Goal: Task Accomplishment & Management: Use online tool/utility

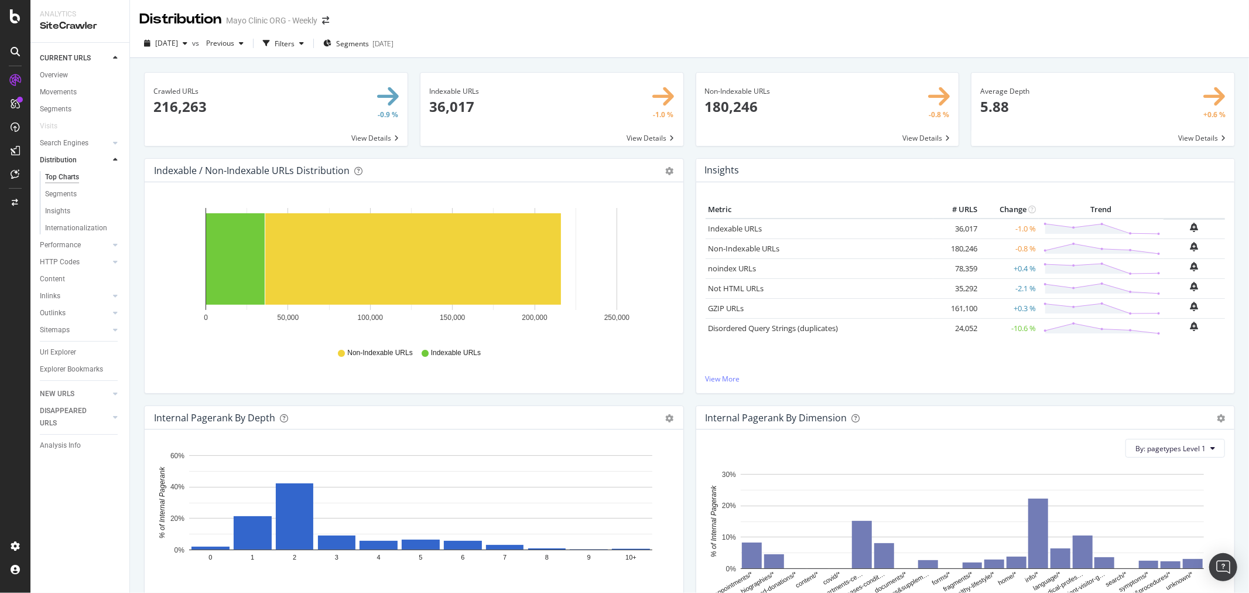
scroll to position [1584, 0]
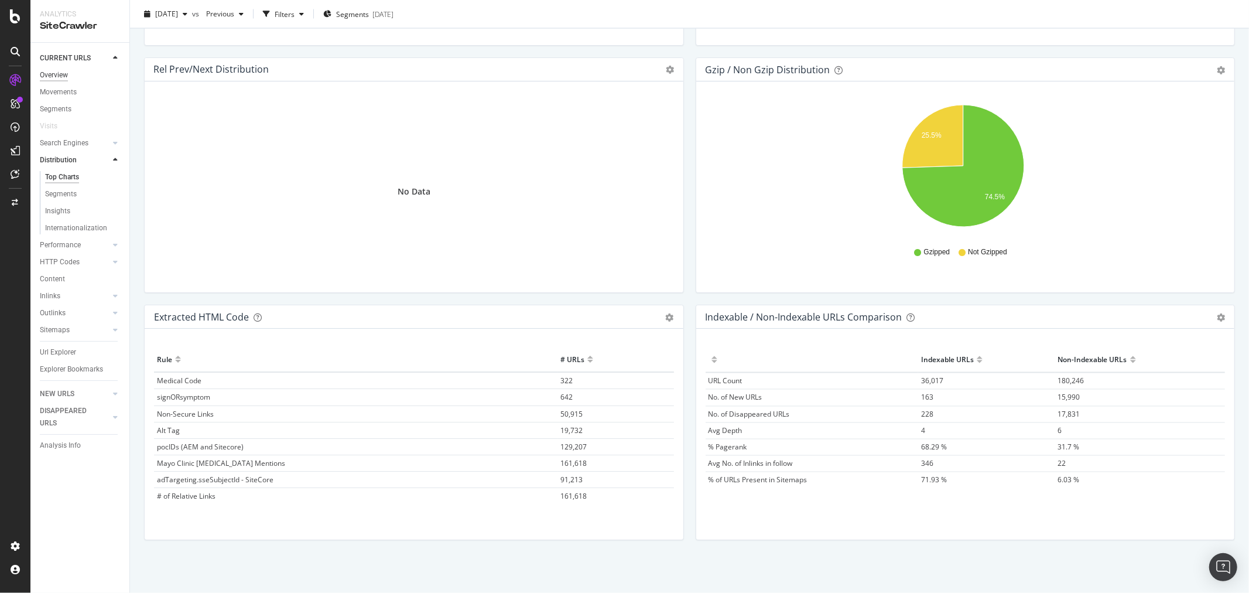
click at [63, 73] on div "Overview" at bounding box center [54, 75] width 28 height 12
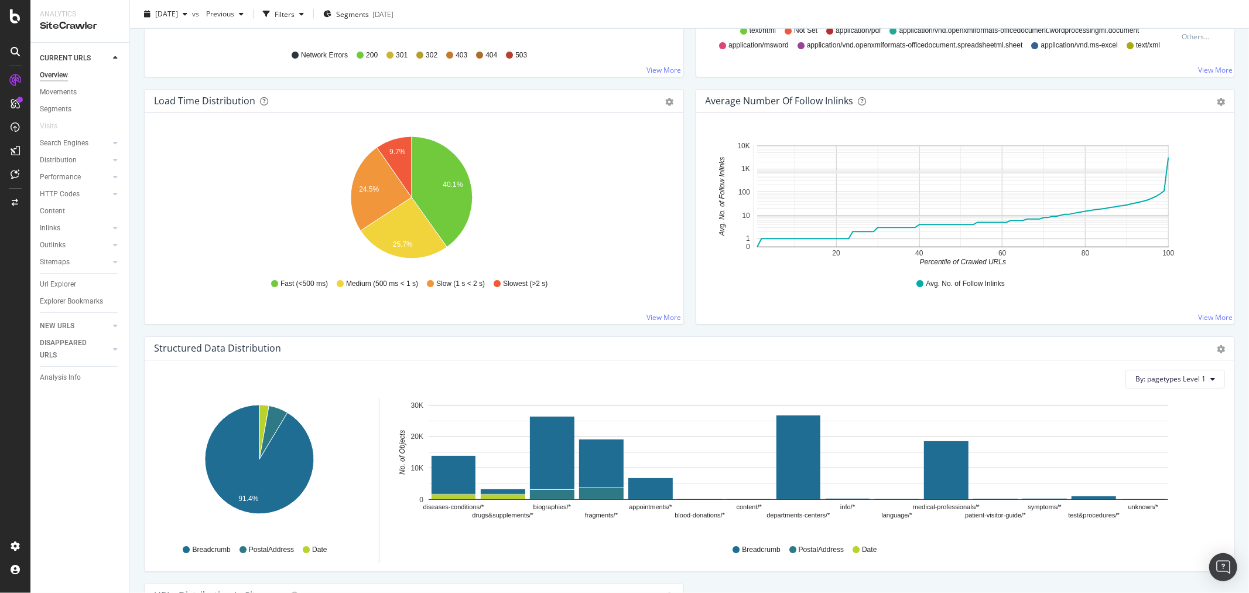
scroll to position [846, 0]
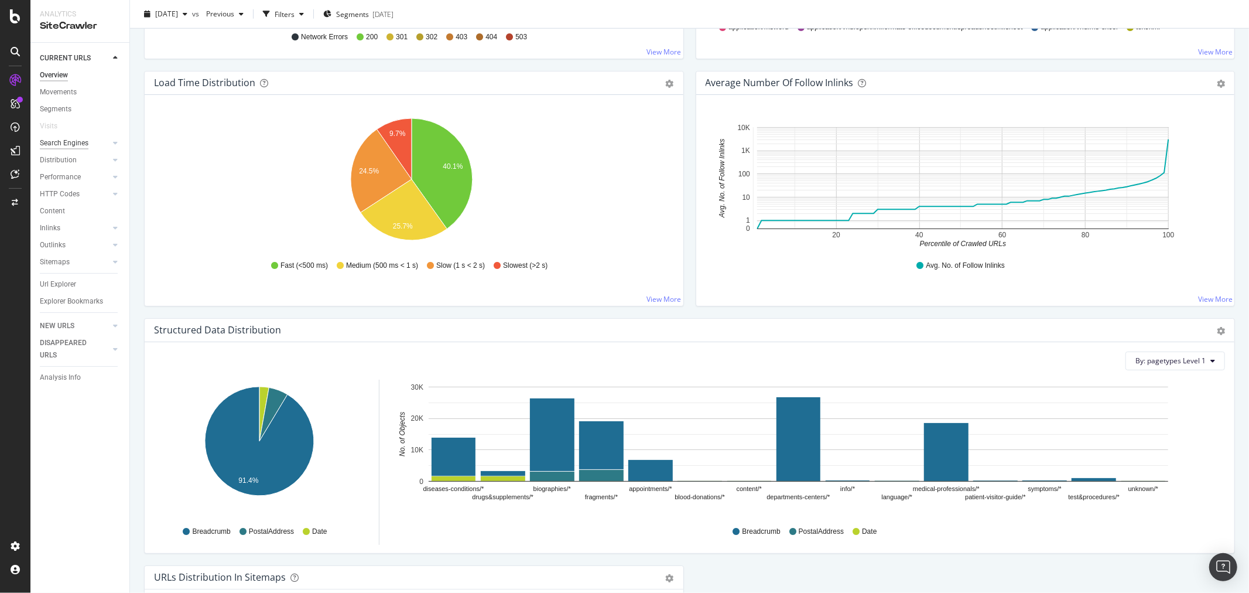
click at [77, 141] on div "Search Engines" at bounding box center [64, 143] width 49 height 12
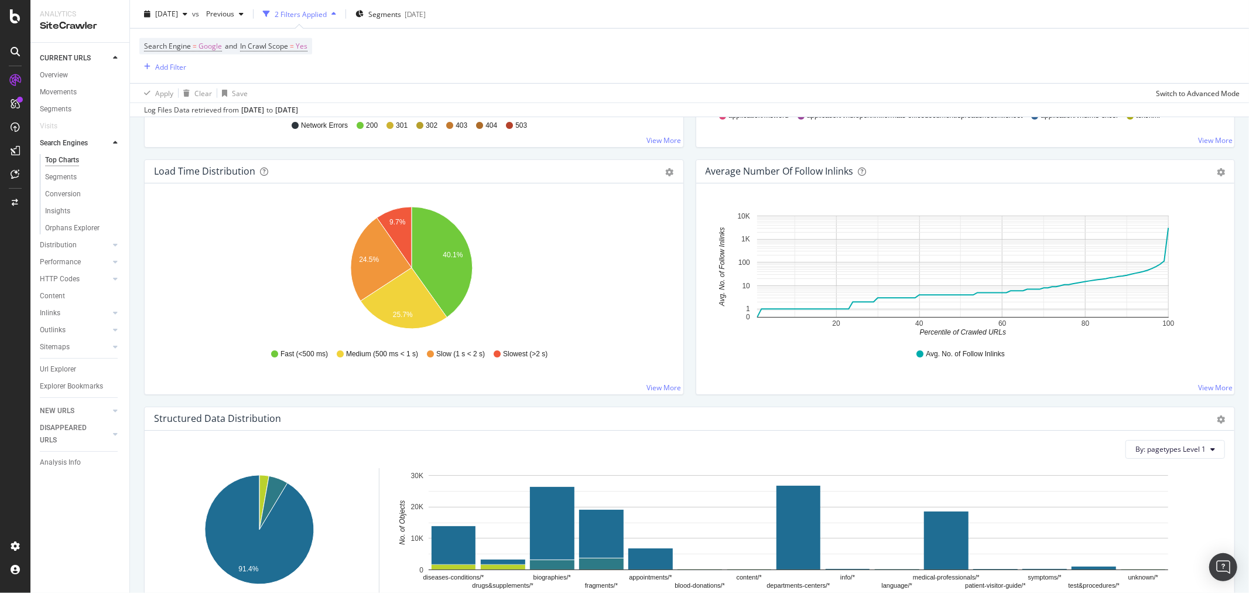
scroll to position [935, 0]
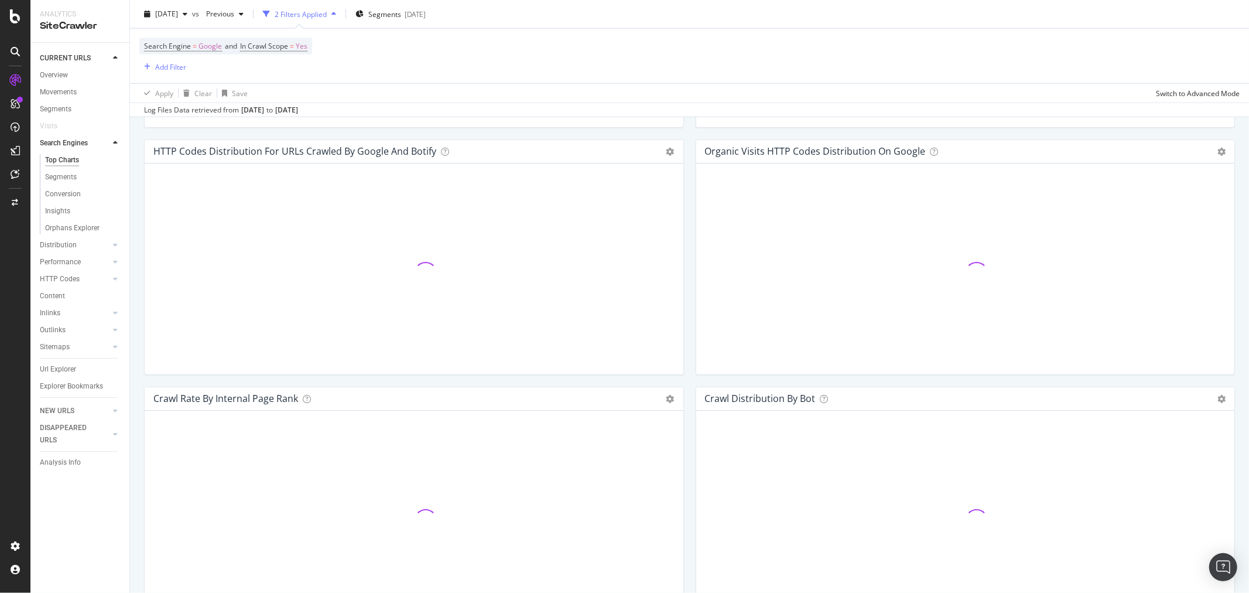
click at [62, 186] on div "Conversion" at bounding box center [85, 194] width 90 height 17
click at [63, 180] on div "Segments" at bounding box center [61, 177] width 32 height 12
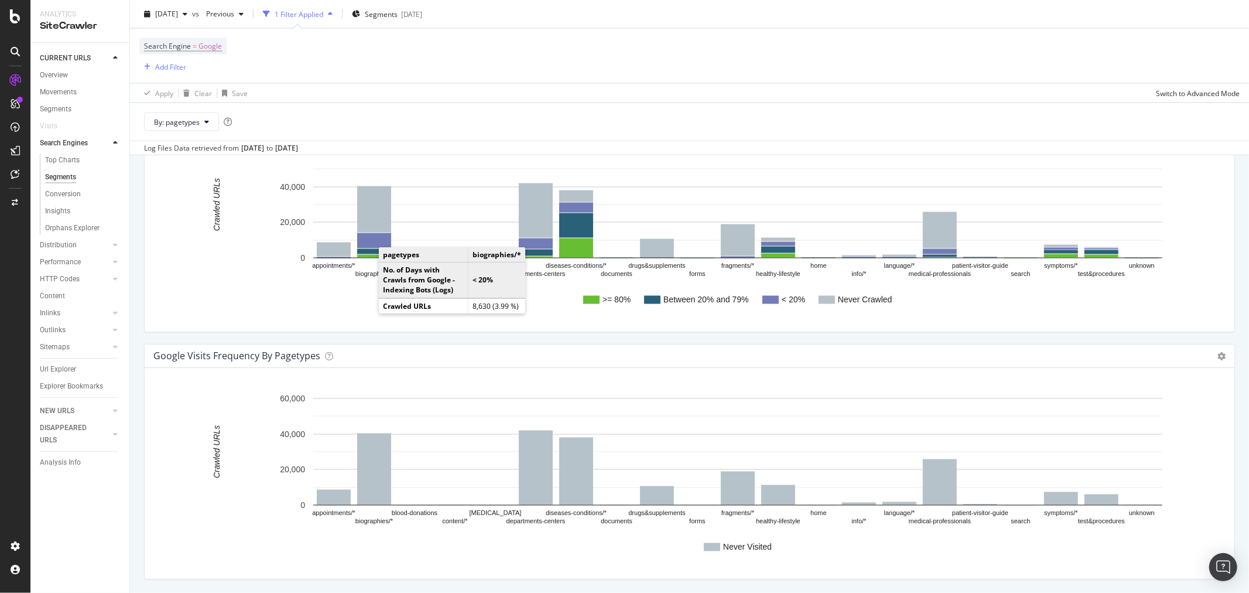
scroll to position [1626, 0]
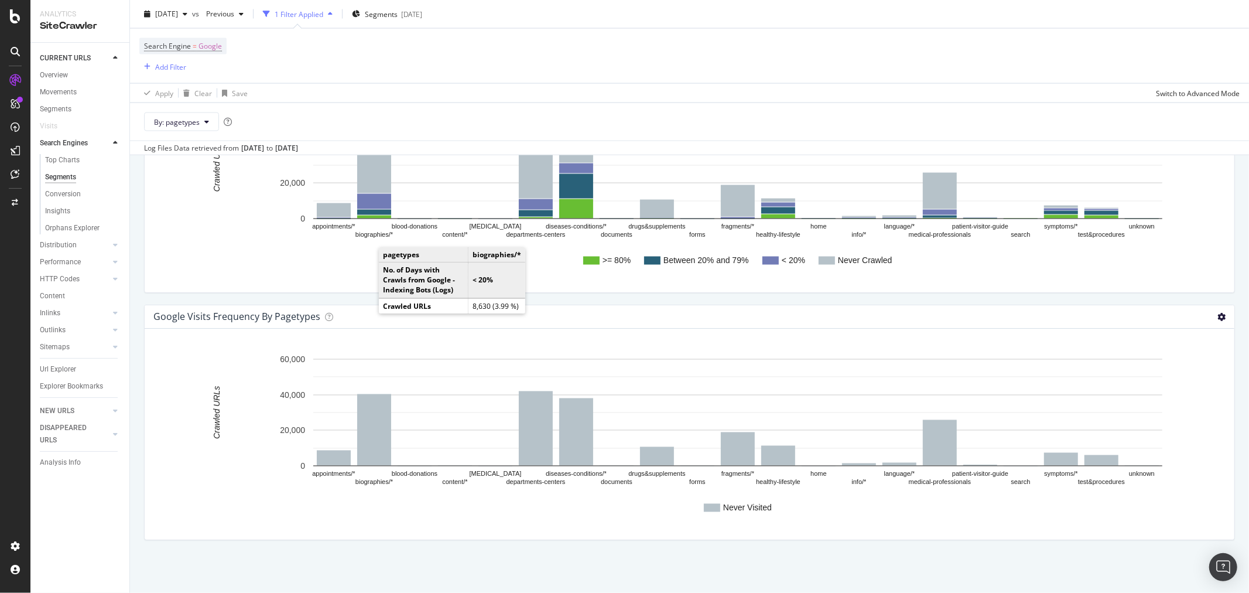
click at [1217, 317] on icon at bounding box center [1221, 317] width 8 height 8
click at [1014, 306] on div "google Visits Frequency By pagetypes Chart (by Value) Chart (by Percentage) Tab…" at bounding box center [690, 316] width 1090 height 23
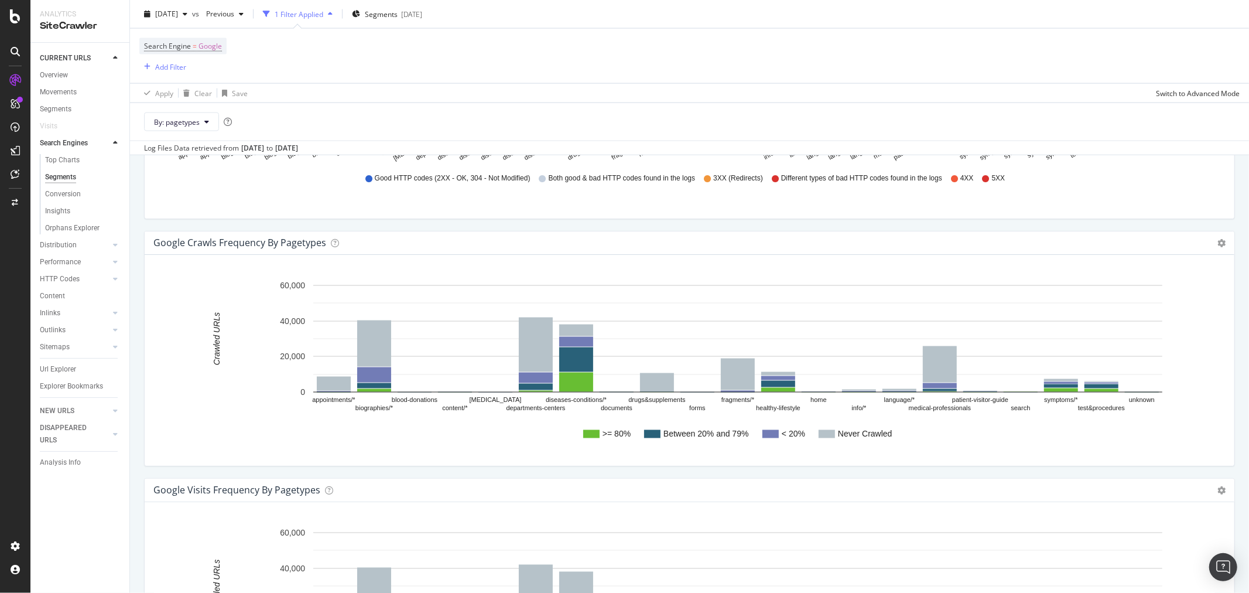
scroll to position [1431, 0]
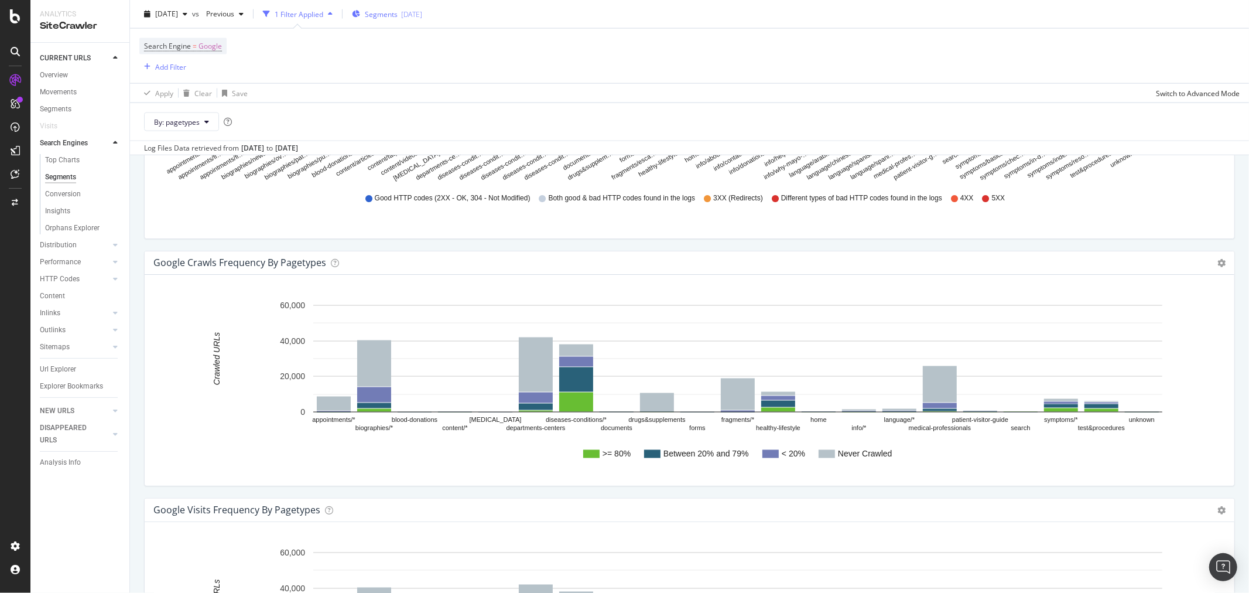
click at [410, 8] on div "Segments [DATE]" at bounding box center [387, 14] width 70 height 18
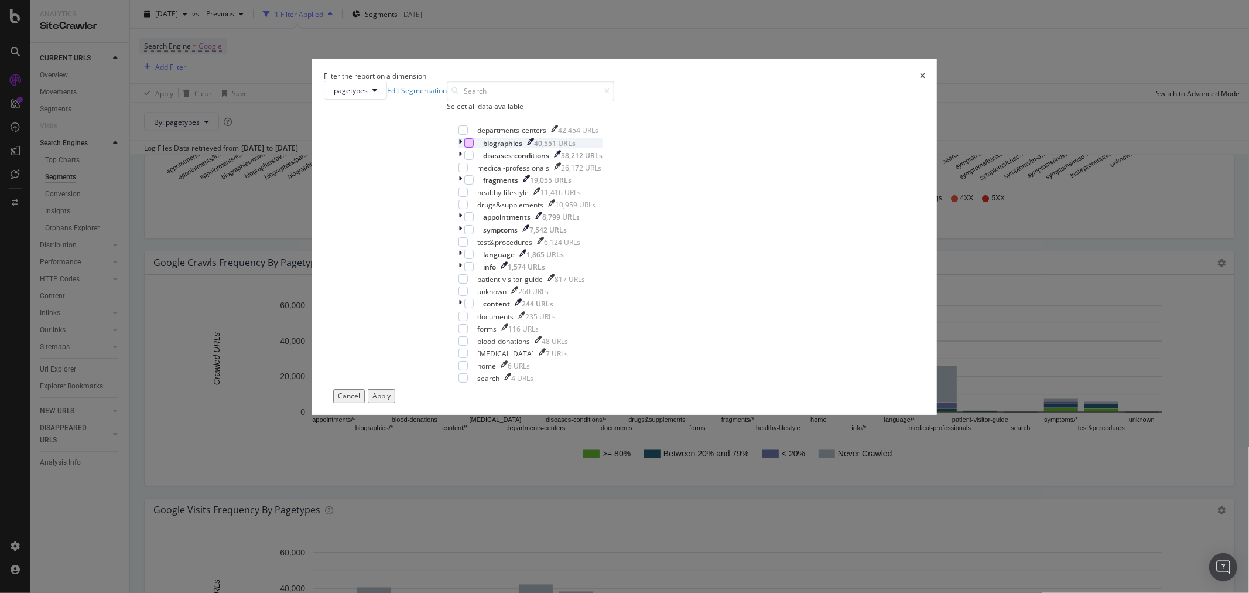
click at [474, 148] on div "modal" at bounding box center [468, 142] width 9 height 9
click at [474, 160] on div "modal" at bounding box center [468, 154] width 9 height 9
click at [468, 172] on div "modal" at bounding box center [463, 167] width 9 height 9
click at [920, 80] on icon "times" at bounding box center [922, 76] width 5 height 7
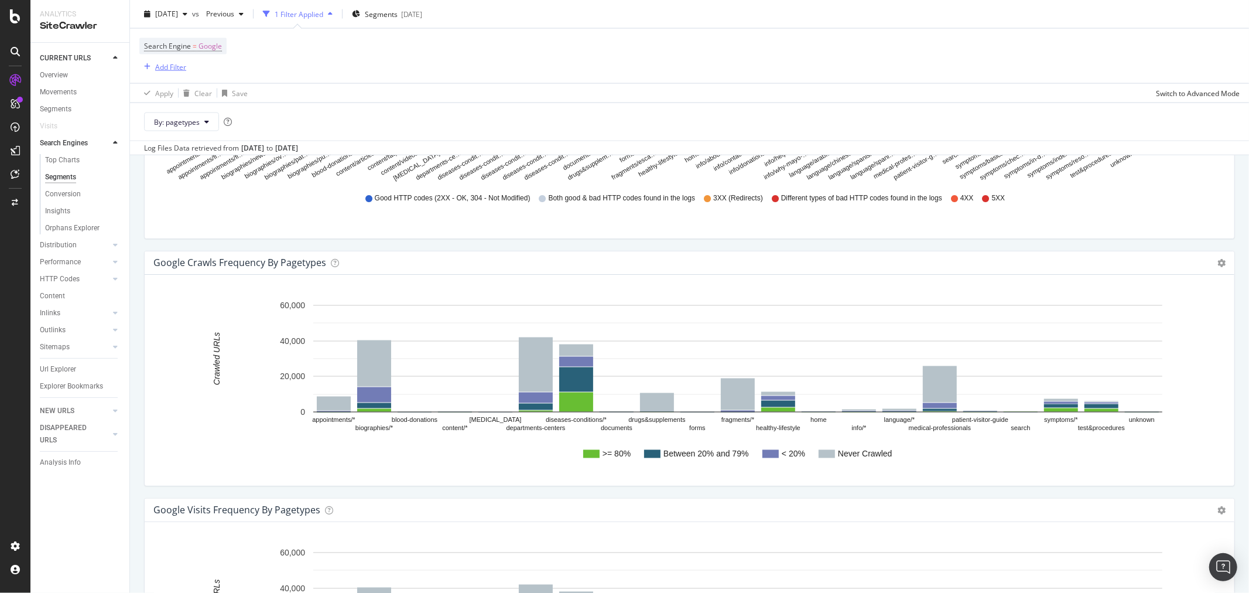
click at [172, 69] on div "Add Filter" at bounding box center [170, 66] width 31 height 10
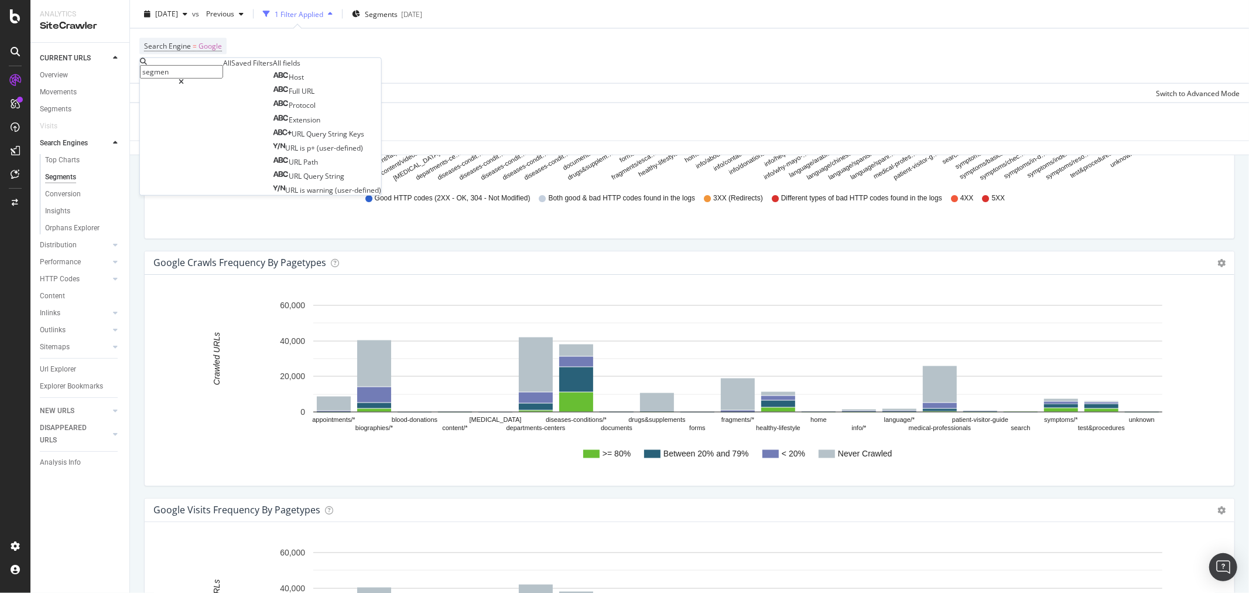
type input "segmen"
click at [223, 78] on div at bounding box center [181, 81] width 83 height 7
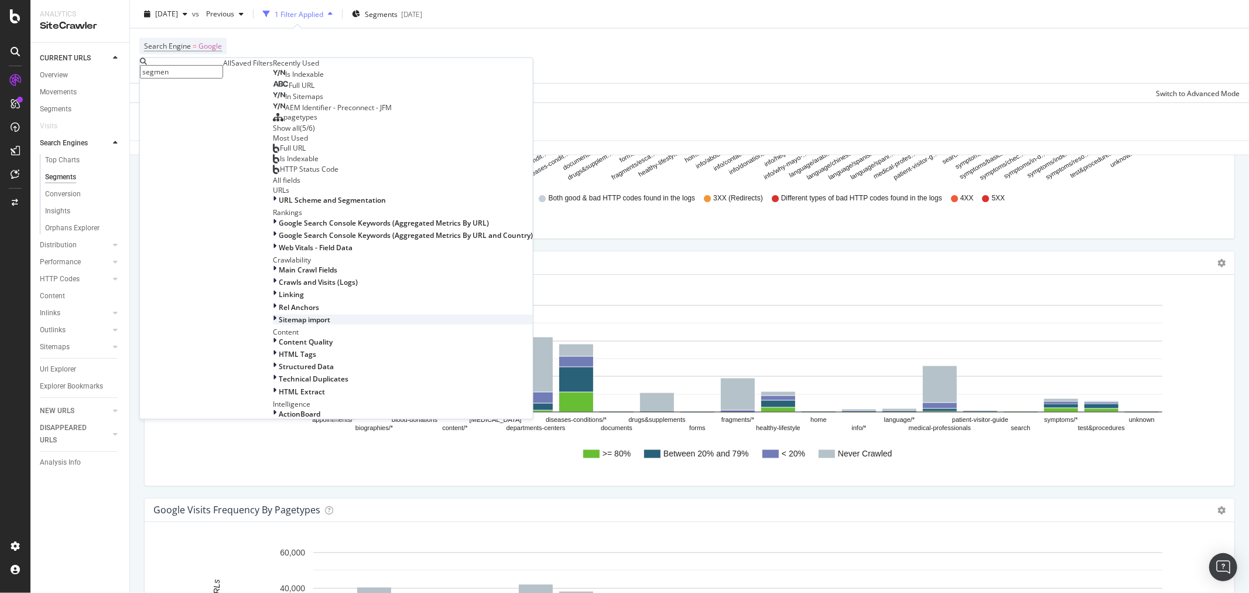
scroll to position [318, 0]
click at [461, 41] on div "Search Engine = Google Add Filter" at bounding box center [689, 56] width 1100 height 54
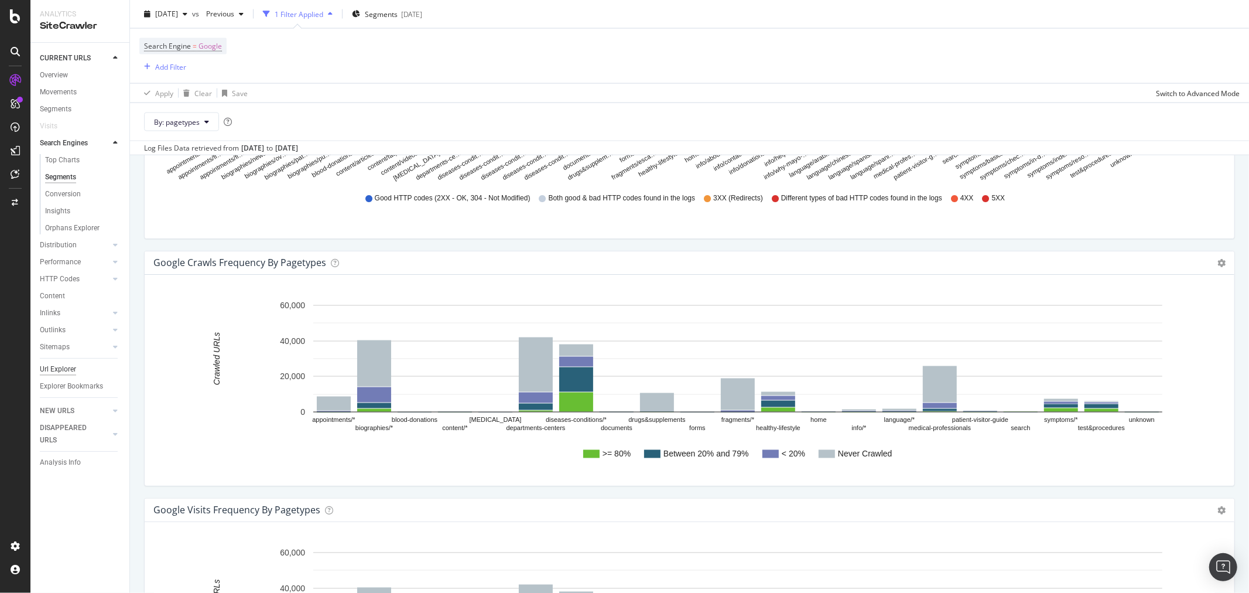
click at [70, 367] on div "Url Explorer" at bounding box center [58, 369] width 36 height 12
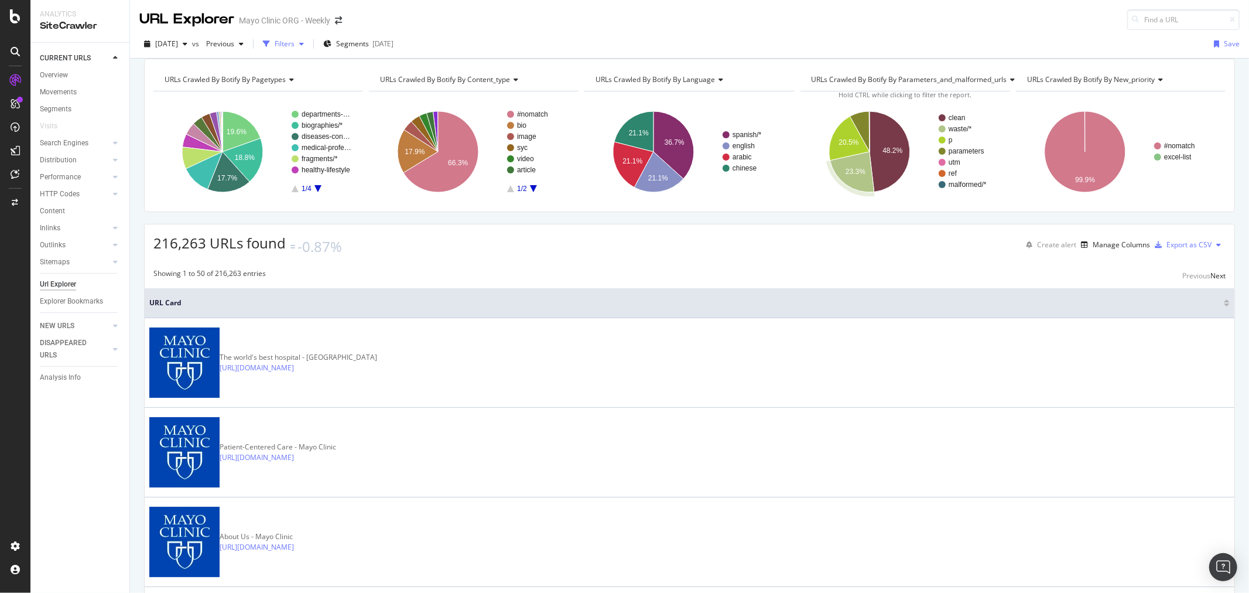
click at [270, 45] on icon "button" at bounding box center [266, 43] width 7 height 7
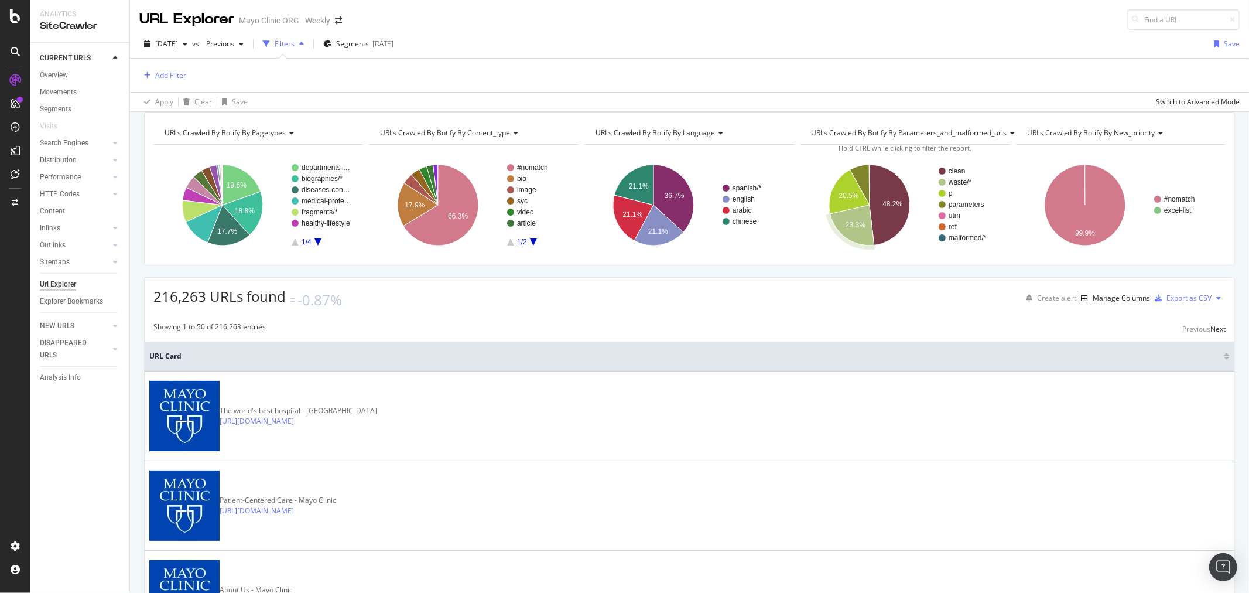
click at [188, 82] on div "Add Filter" at bounding box center [689, 75] width 1100 height 33
click at [182, 73] on div "Add Filter" at bounding box center [170, 75] width 31 height 10
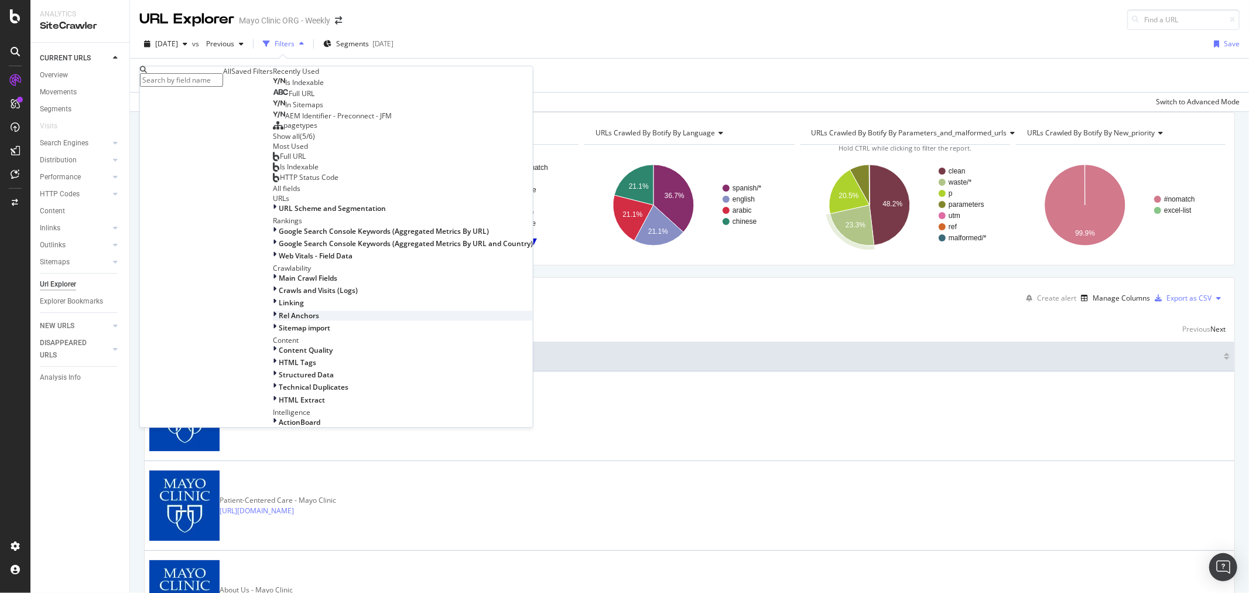
scroll to position [383, 0]
click at [273, 345] on div "Content Quality" at bounding box center [403, 350] width 260 height 10
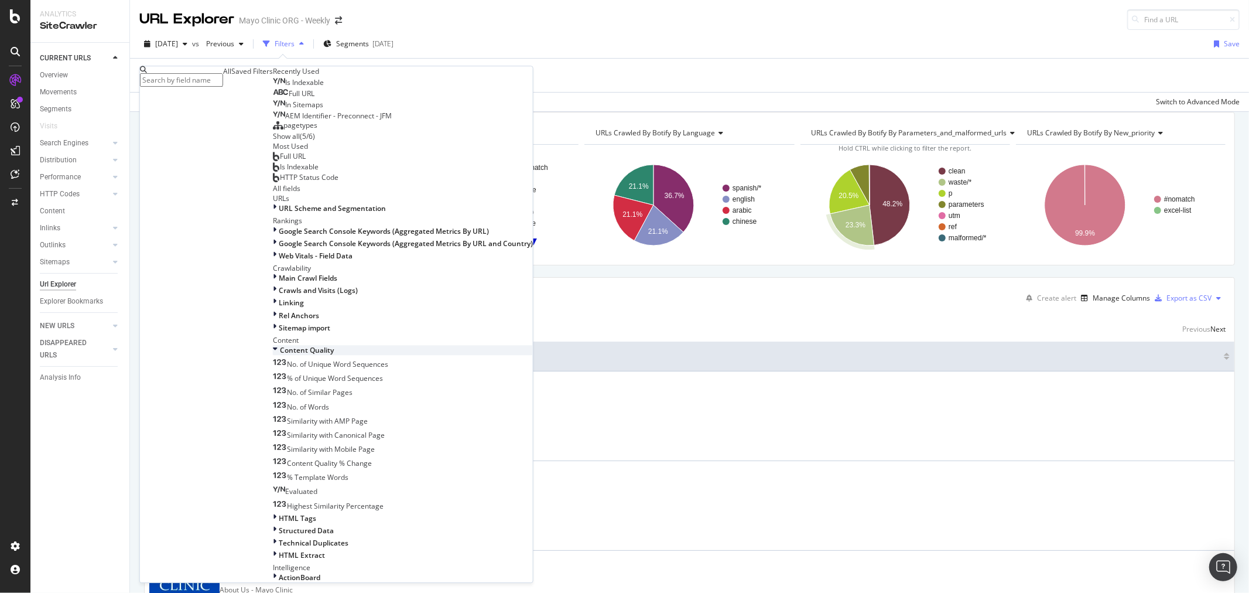
click at [273, 345] on div "Content Quality" at bounding box center [403, 350] width 260 height 10
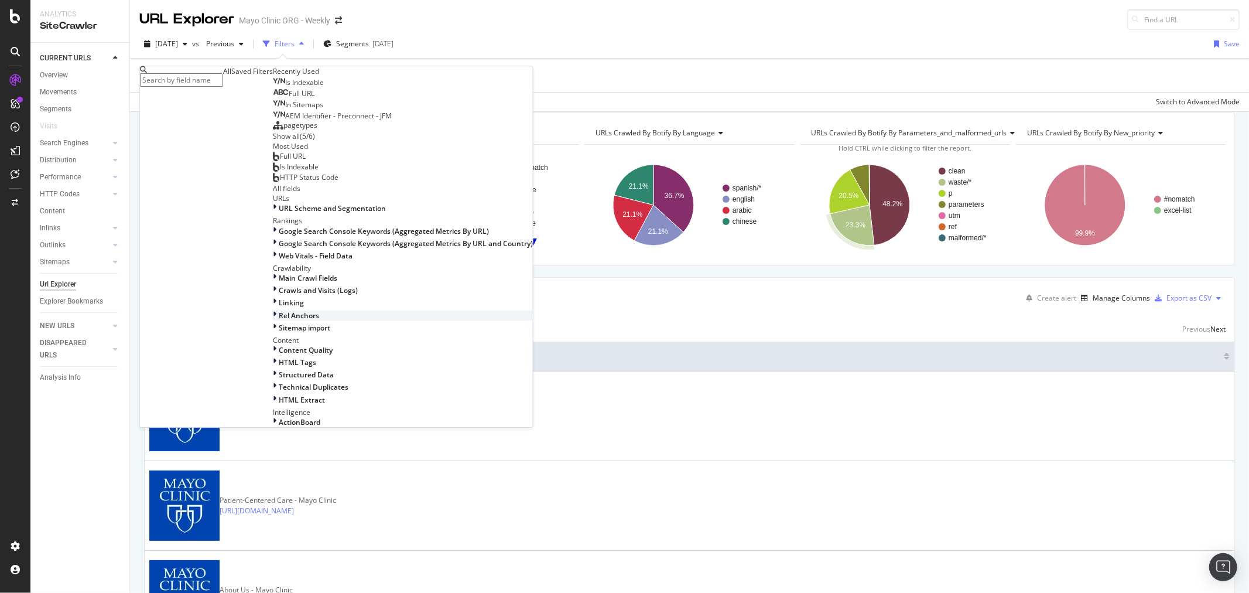
scroll to position [318, 0]
click at [273, 273] on div "Main Crawl Fields" at bounding box center [403, 278] width 260 height 10
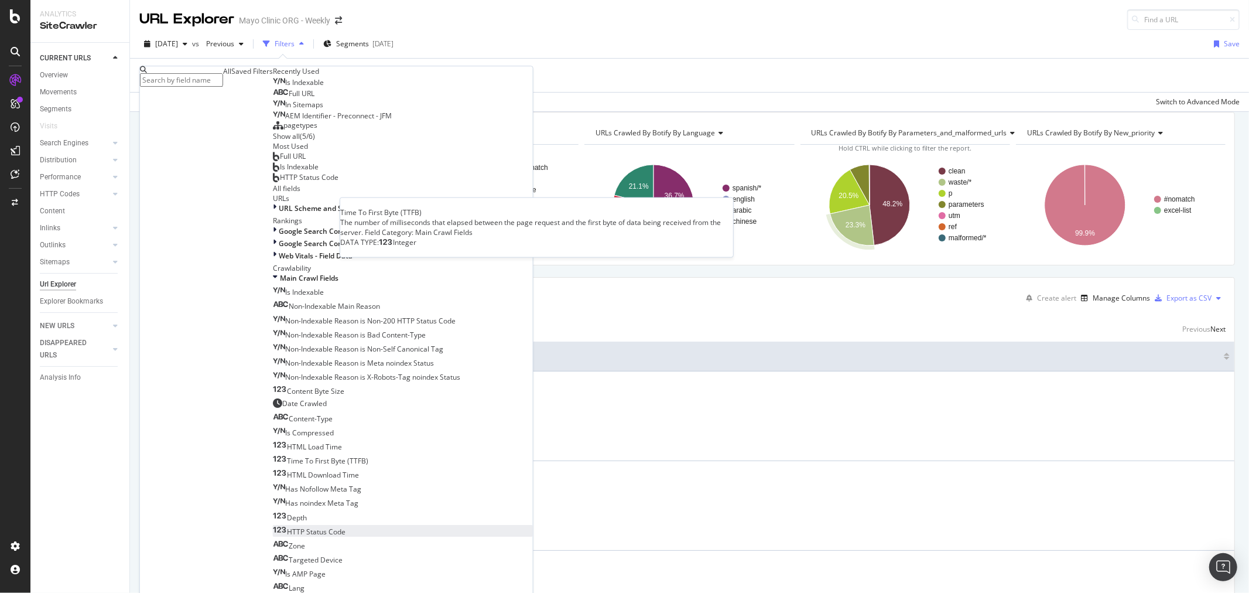
scroll to position [578, 0]
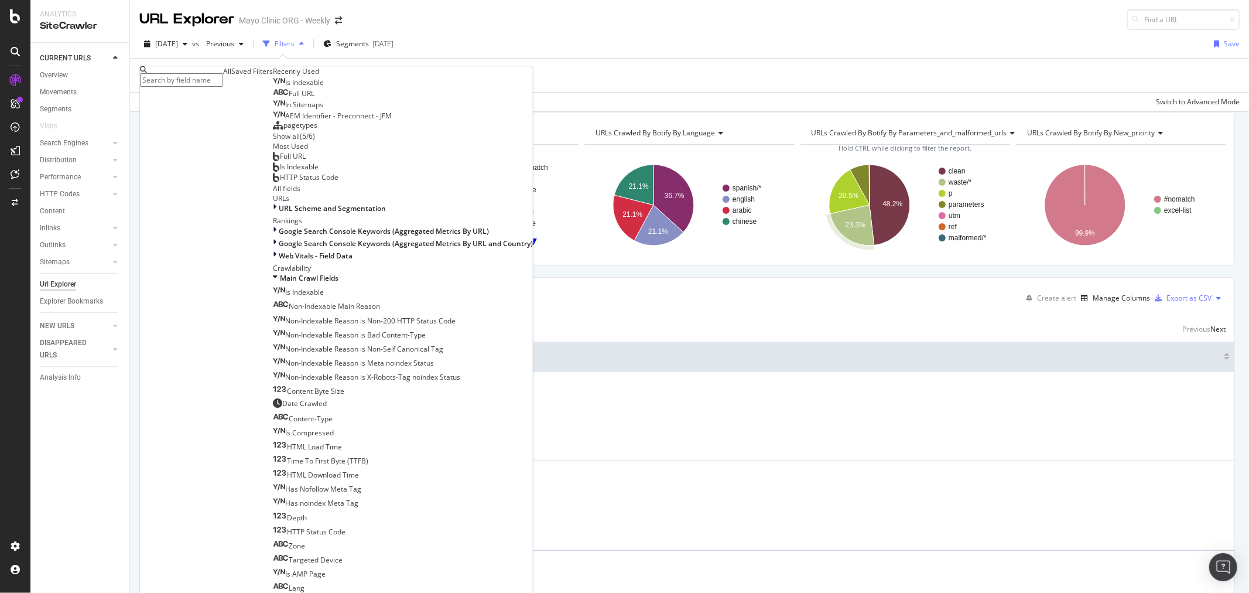
click at [439, 72] on div "Add Filter" at bounding box center [689, 75] width 1100 height 33
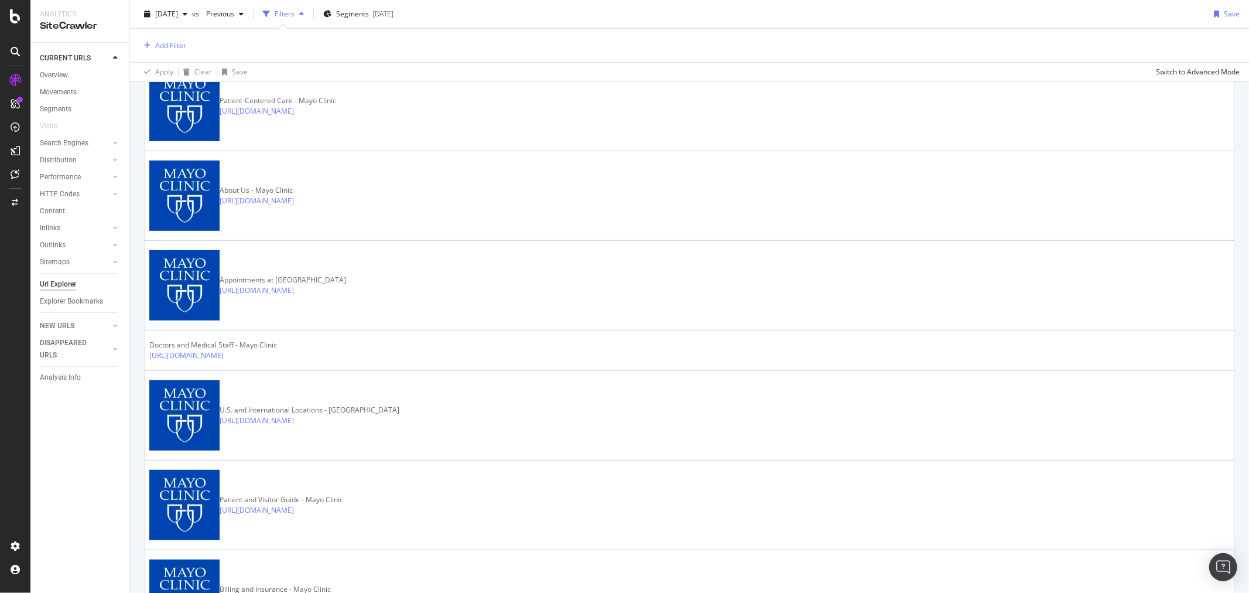
scroll to position [260, 0]
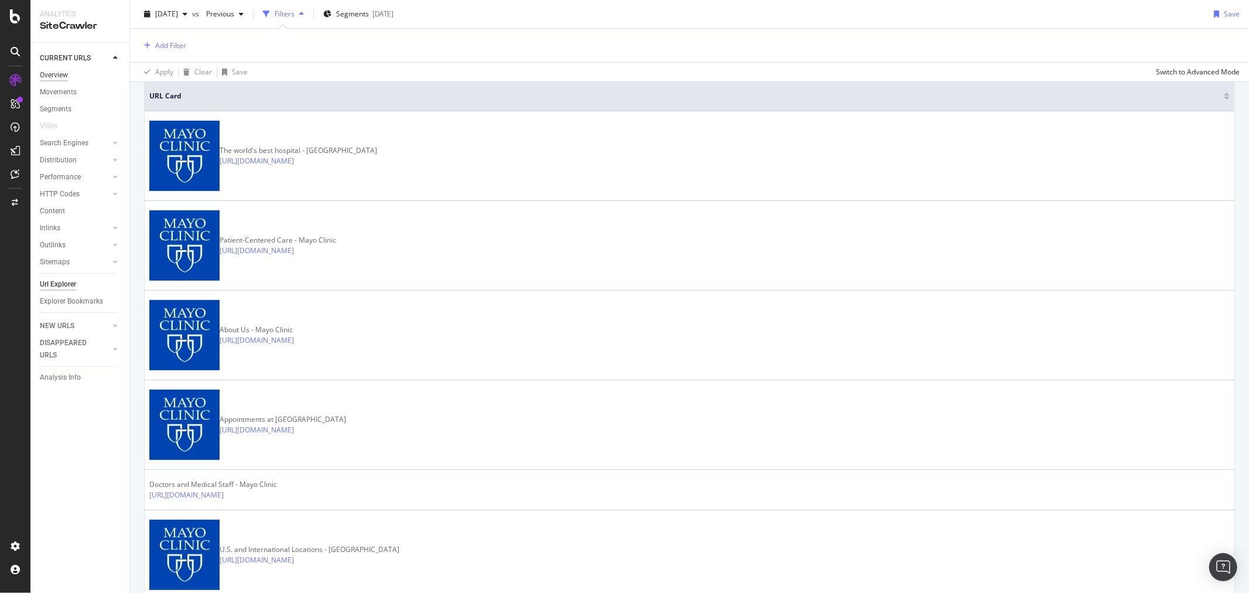
click at [63, 74] on div "Overview" at bounding box center [54, 75] width 28 height 12
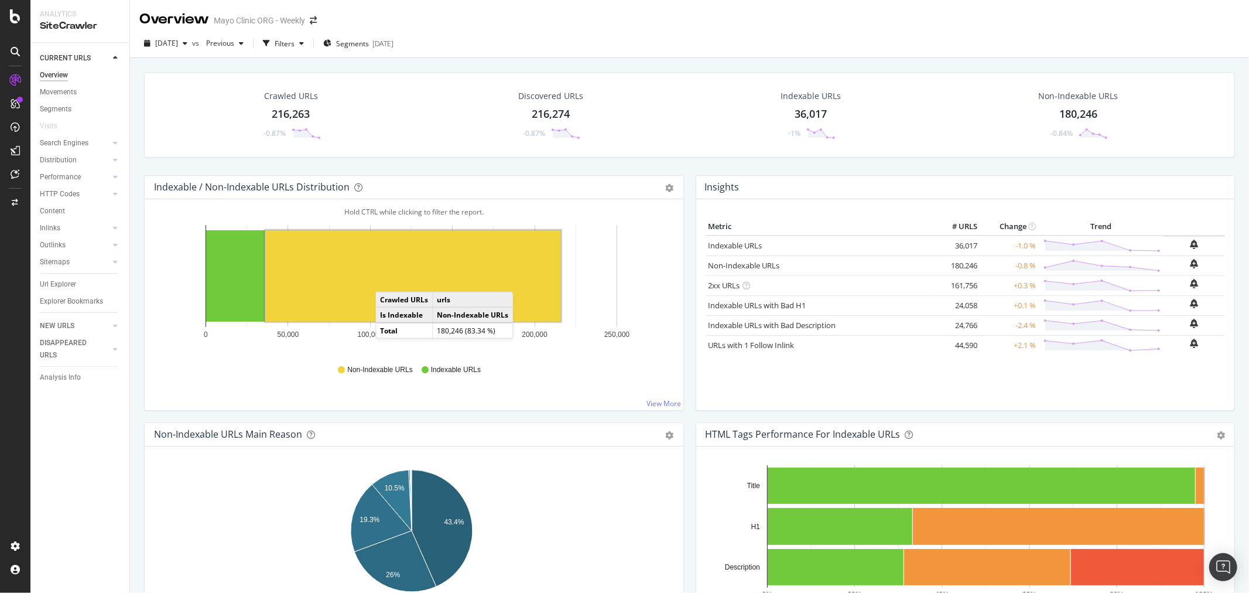
click at [388, 280] on rect "A chart." at bounding box center [413, 275] width 296 height 91
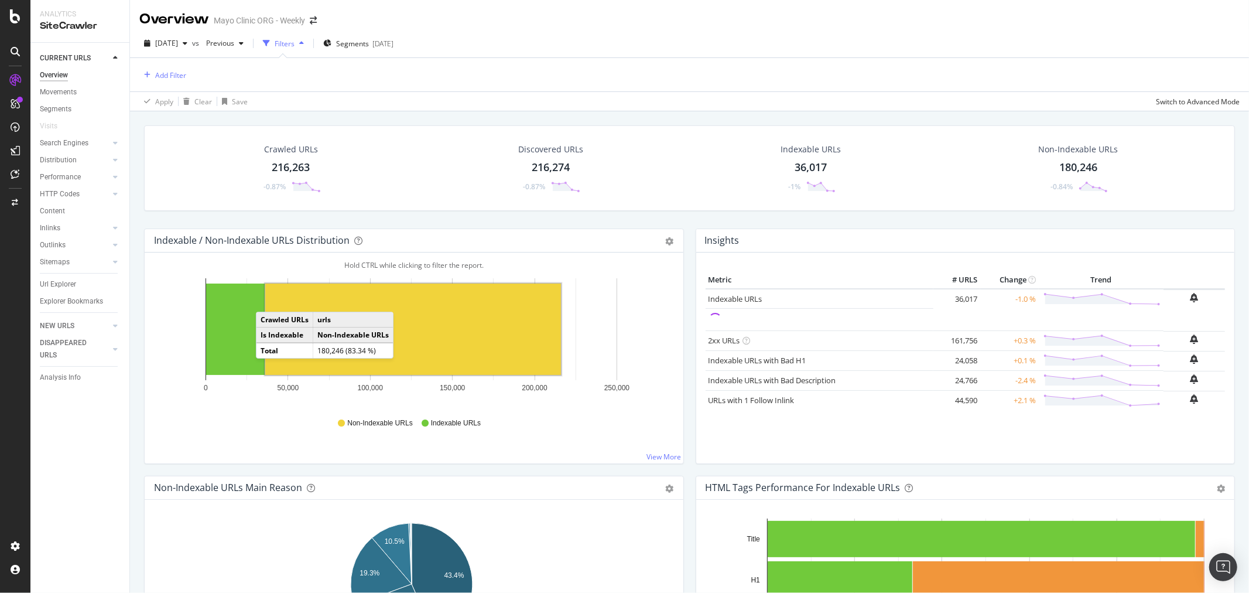
click at [307, 251] on div "Indexable / Non-Indexable URLs Distribution Bar Bar (by Percentage) Table Expor…" at bounding box center [414, 240] width 539 height 23
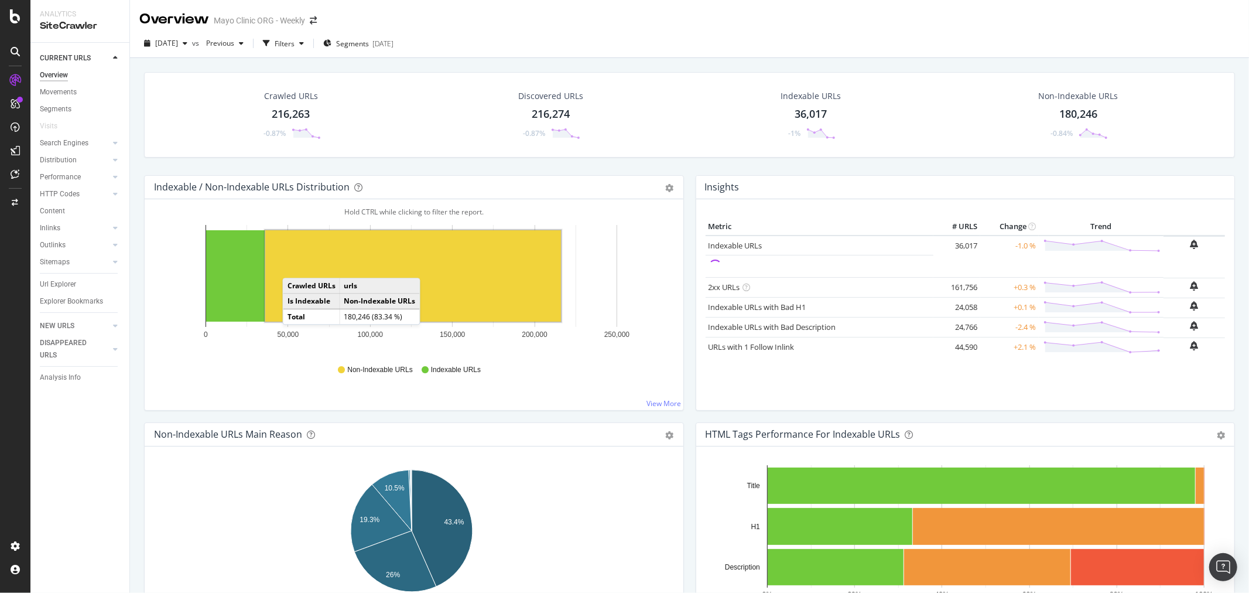
click at [295, 266] on rect "A chart." at bounding box center [413, 275] width 296 height 91
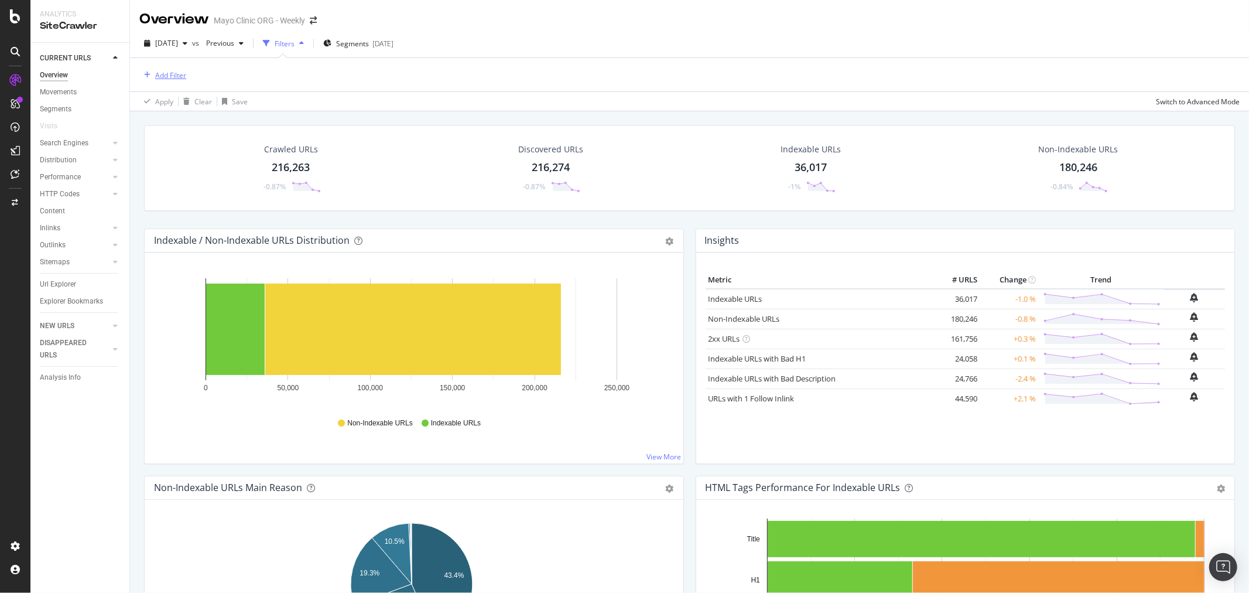
click at [173, 74] on div "Add Filter" at bounding box center [170, 75] width 31 height 10
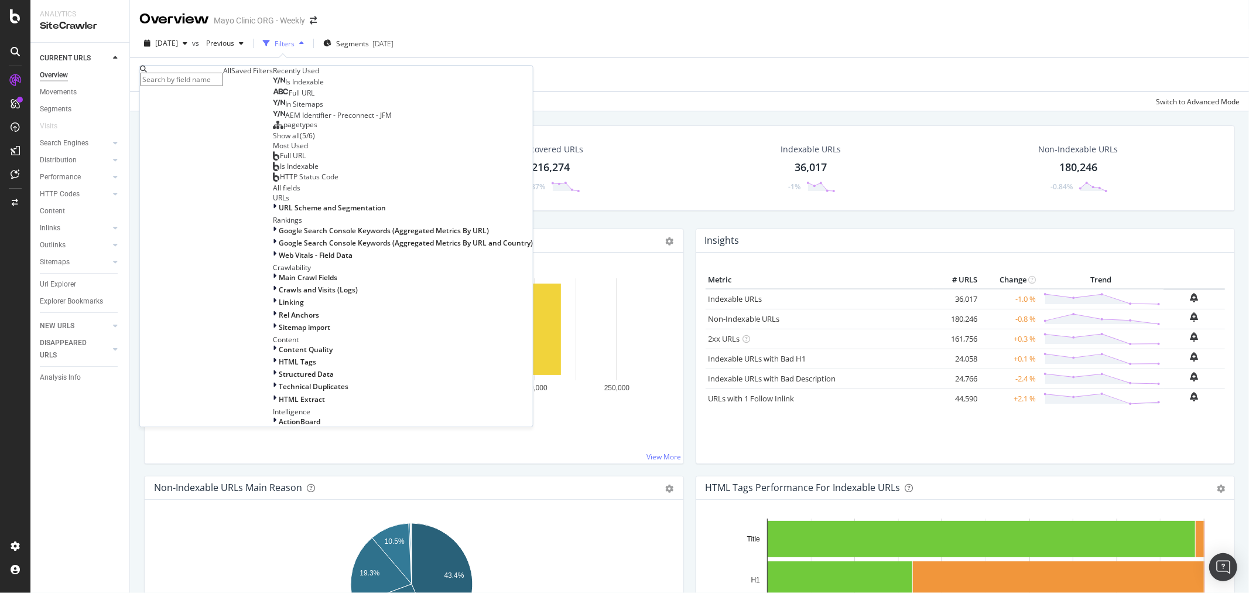
click at [199, 83] on input "text" at bounding box center [181, 79] width 83 height 13
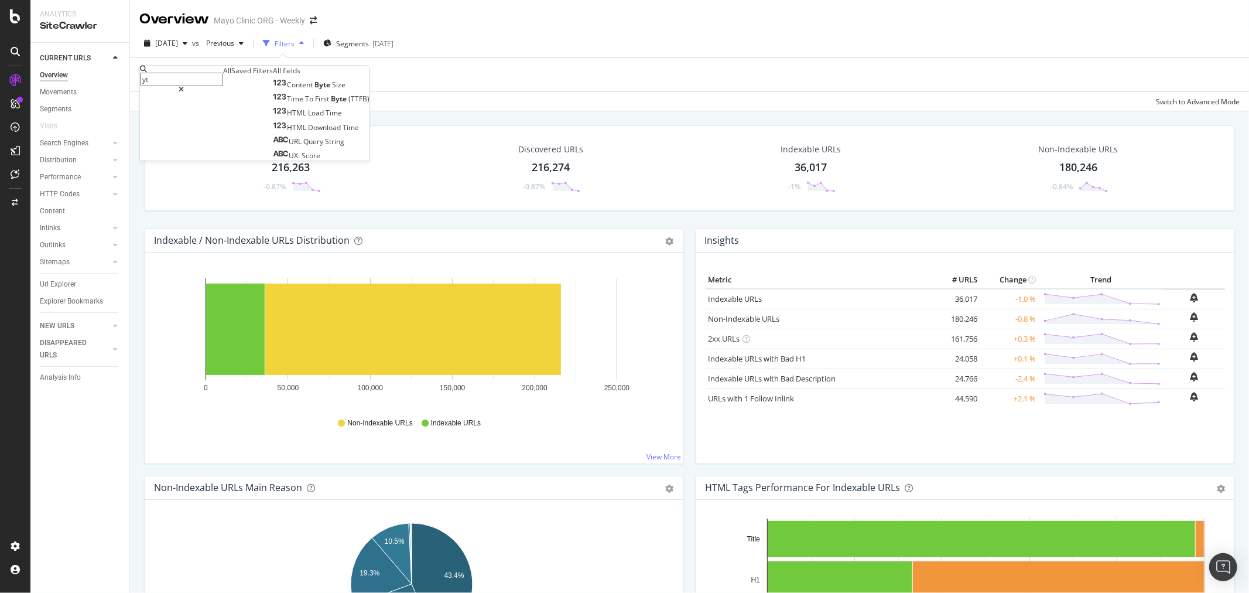
type input "y"
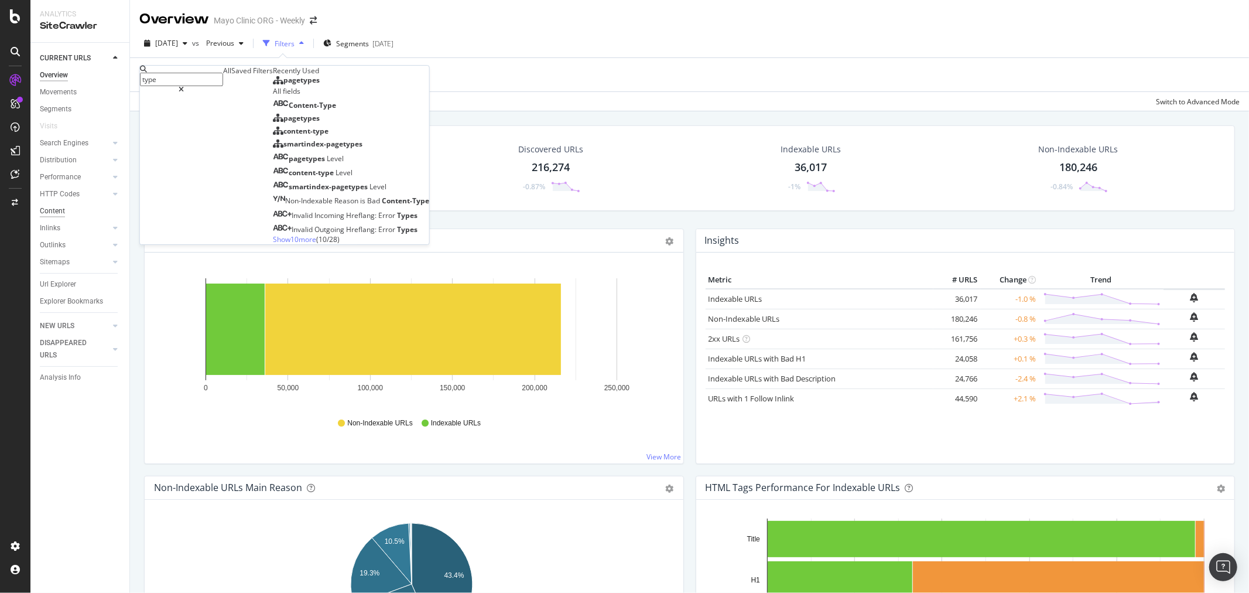
type input "type"
click at [231, 76] on div "Saved Filters" at bounding box center [252, 71] width 42 height 10
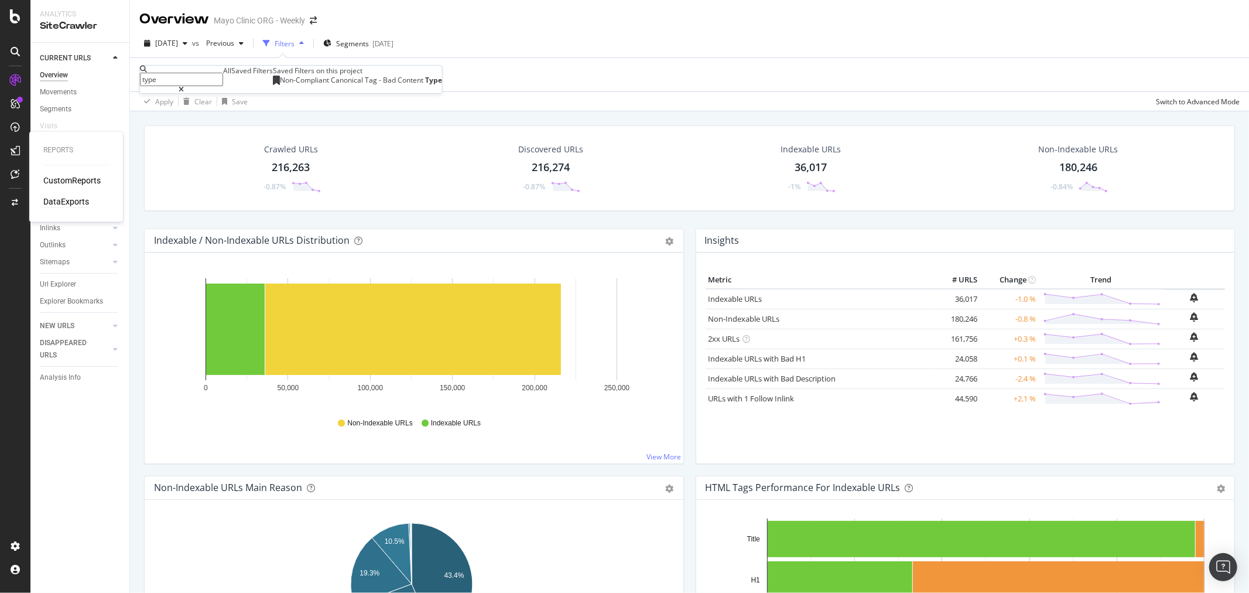
click at [69, 202] on div "DataExports" at bounding box center [66, 202] width 46 height 12
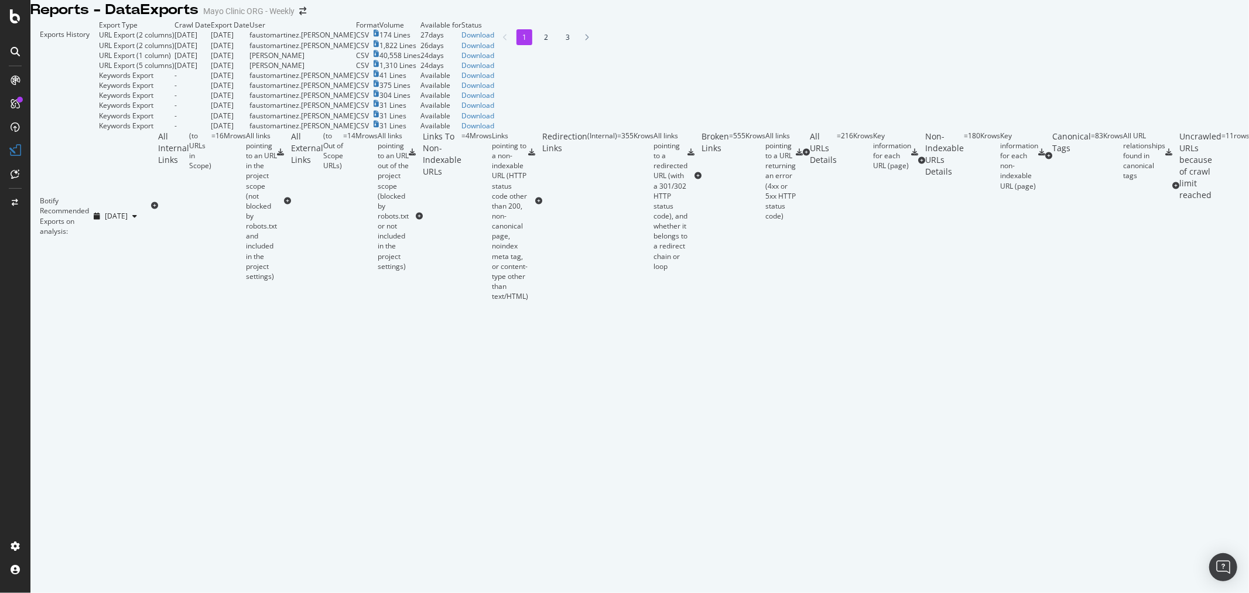
scroll to position [195, 0]
click at [277, 268] on div "All links pointing to an URL in the project scope (not blocked by robots.txt an…" at bounding box center [261, 206] width 31 height 150
click at [277, 281] on div "All Internal Links ( to URLs in Scope ) = 16M rows All links pointing to an URL…" at bounding box center [214, 206] width 126 height 150
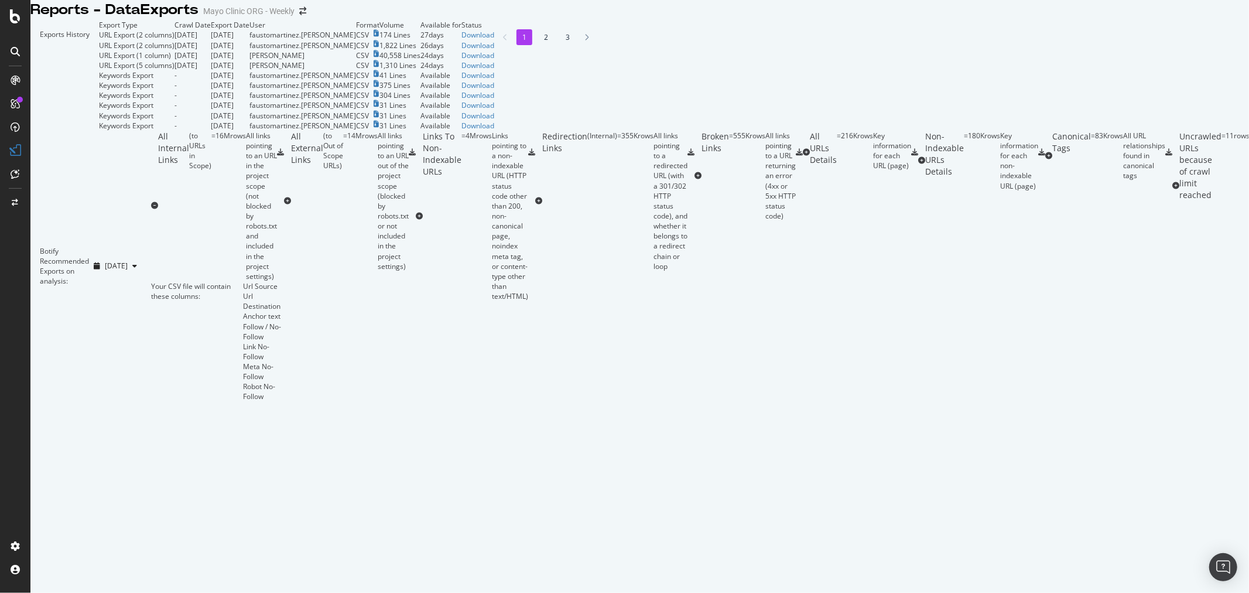
click at [277, 281] on div "All Internal Links ( to URLs in Scope ) = 16M rows All links pointing to an URL…" at bounding box center [214, 206] width 126 height 150
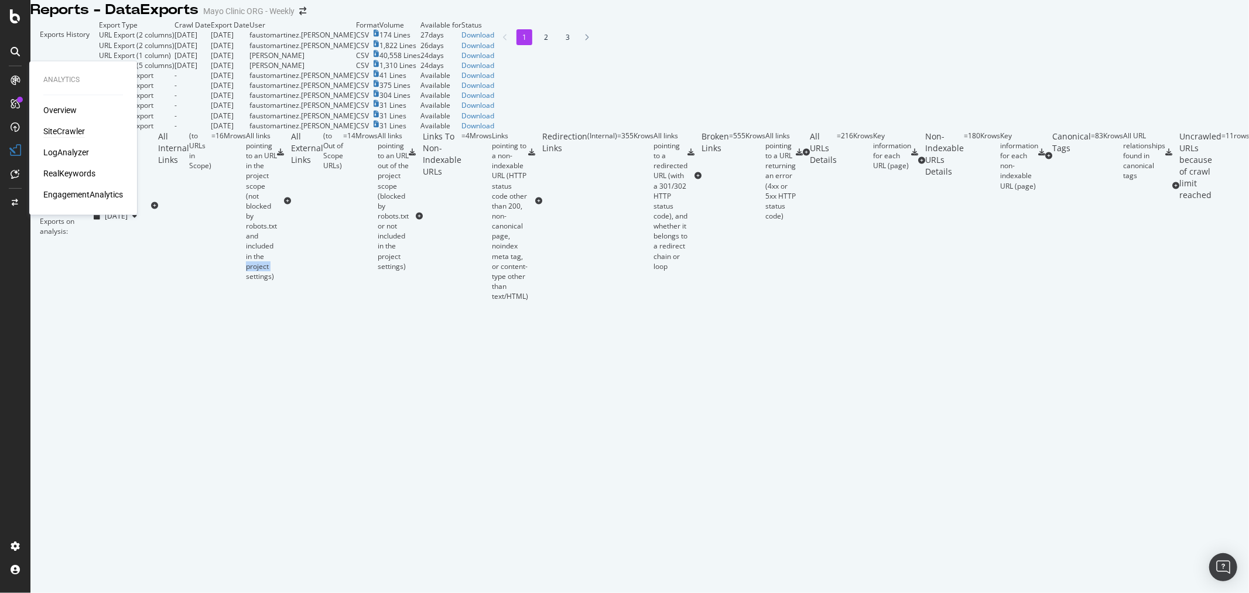
click at [64, 131] on div "SiteCrawler" at bounding box center [64, 132] width 42 height 12
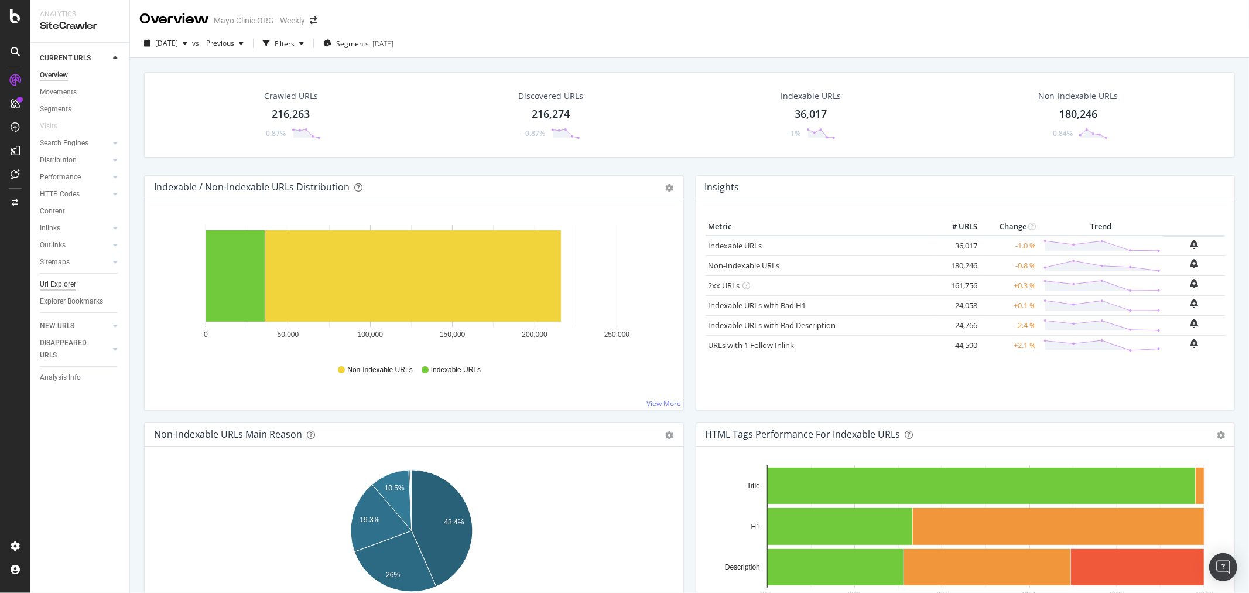
click at [68, 283] on div "Url Explorer" at bounding box center [58, 284] width 36 height 12
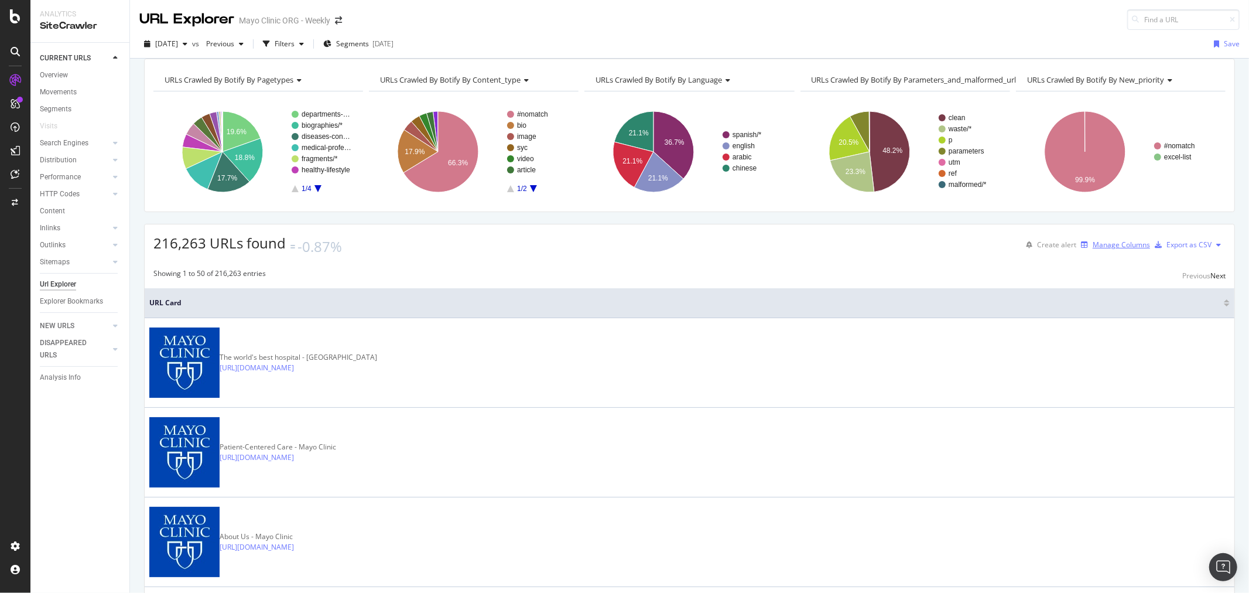
click at [1095, 249] on div "Manage Columns" at bounding box center [1121, 245] width 57 height 10
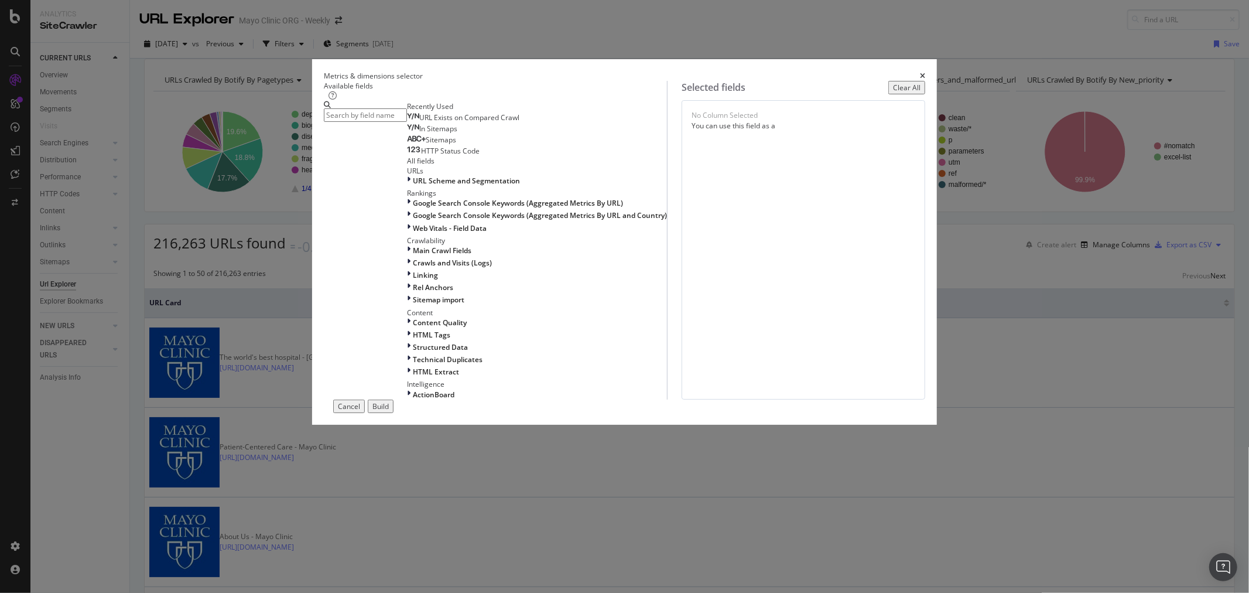
click at [875, 81] on div "Metrics & dimensions selector" at bounding box center [624, 76] width 601 height 10
click at [920, 80] on icon "times" at bounding box center [922, 76] width 5 height 7
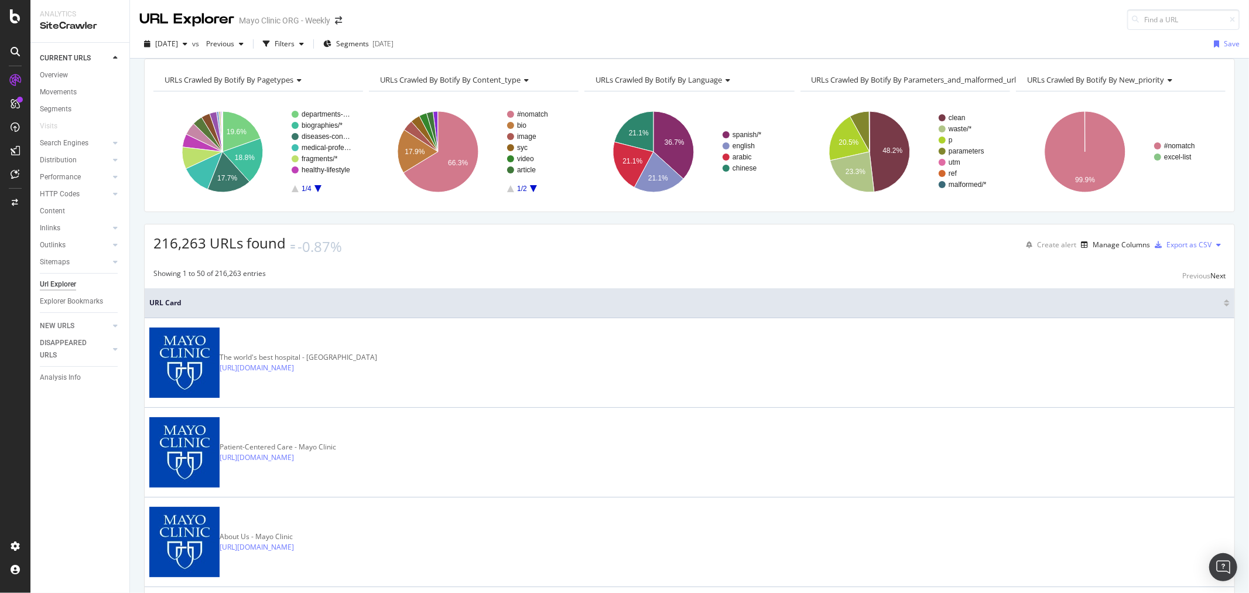
click at [822, 85] on span "URLs Crawled By Botify By parameters_and_malformed_urls" at bounding box center [916, 79] width 208 height 11
click at [1127, 16] on div at bounding box center [1135, 20] width 16 height 8
click at [1137, 20] on input at bounding box center [1183, 19] width 112 height 20
click at [54, 173] on div "Reports CustomReports DataExports" at bounding box center [76, 176] width 84 height 85
click at [62, 186] on div "CustomReports DataExports" at bounding box center [76, 191] width 66 height 33
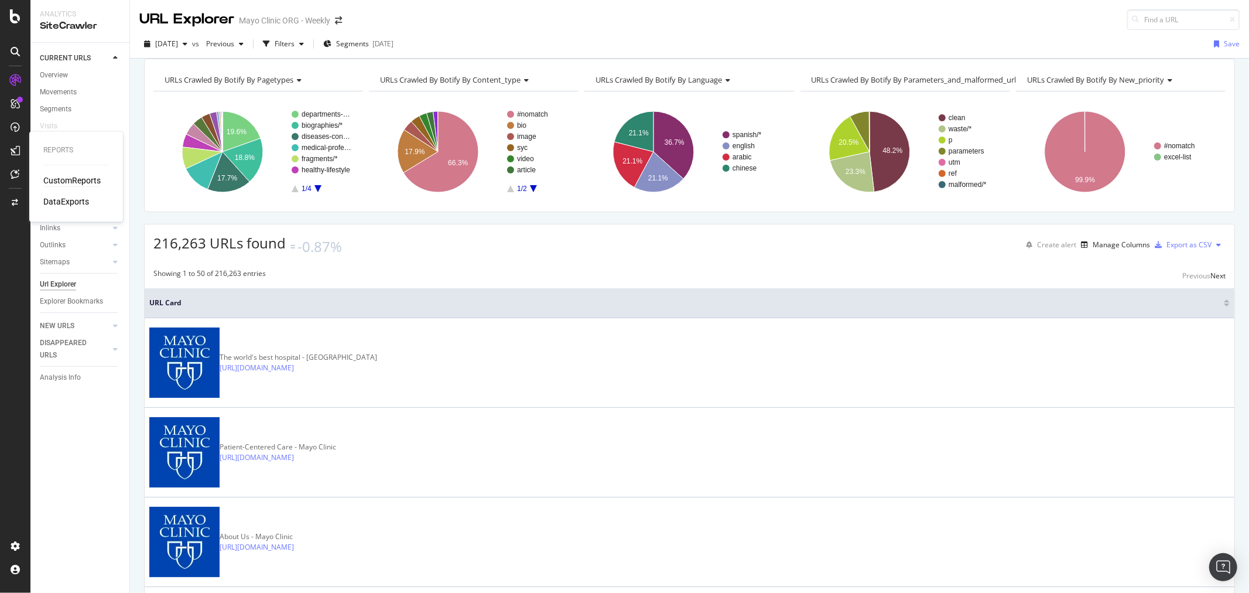
drag, startPoint x: 63, startPoint y: 186, endPoint x: 63, endPoint y: 180, distance: 6.5
click at [63, 184] on div "CustomReports DataExports" at bounding box center [76, 191] width 66 height 33
click at [63, 180] on div "CustomReports" at bounding box center [71, 181] width 57 height 12
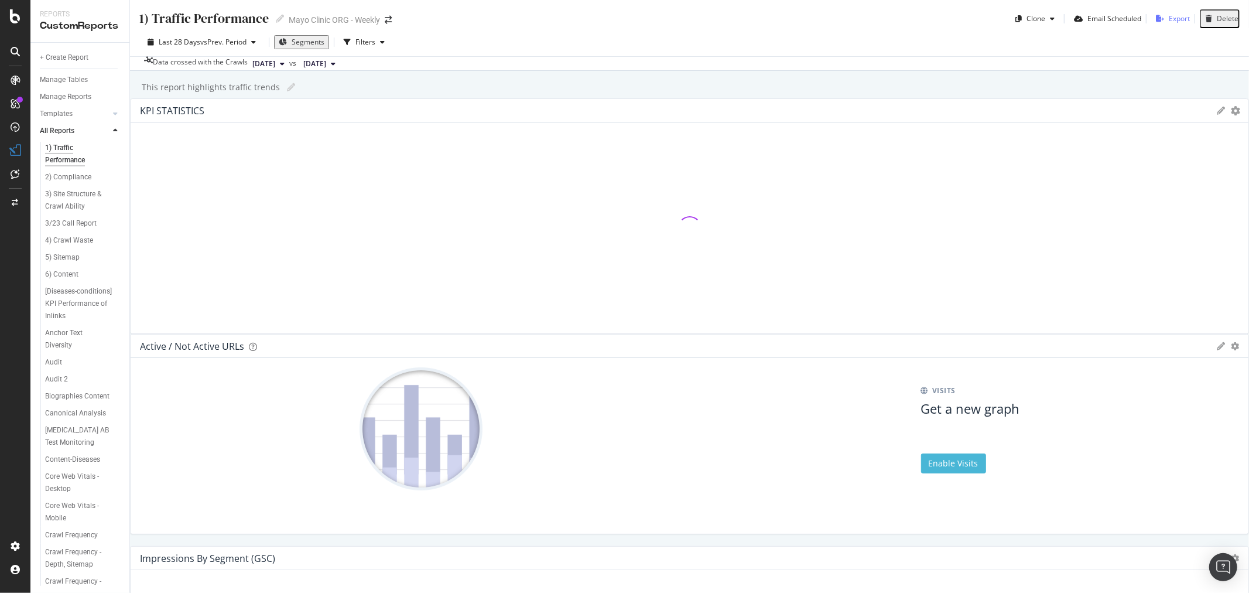
click at [1169, 19] on div "Export" at bounding box center [1179, 18] width 21 height 10
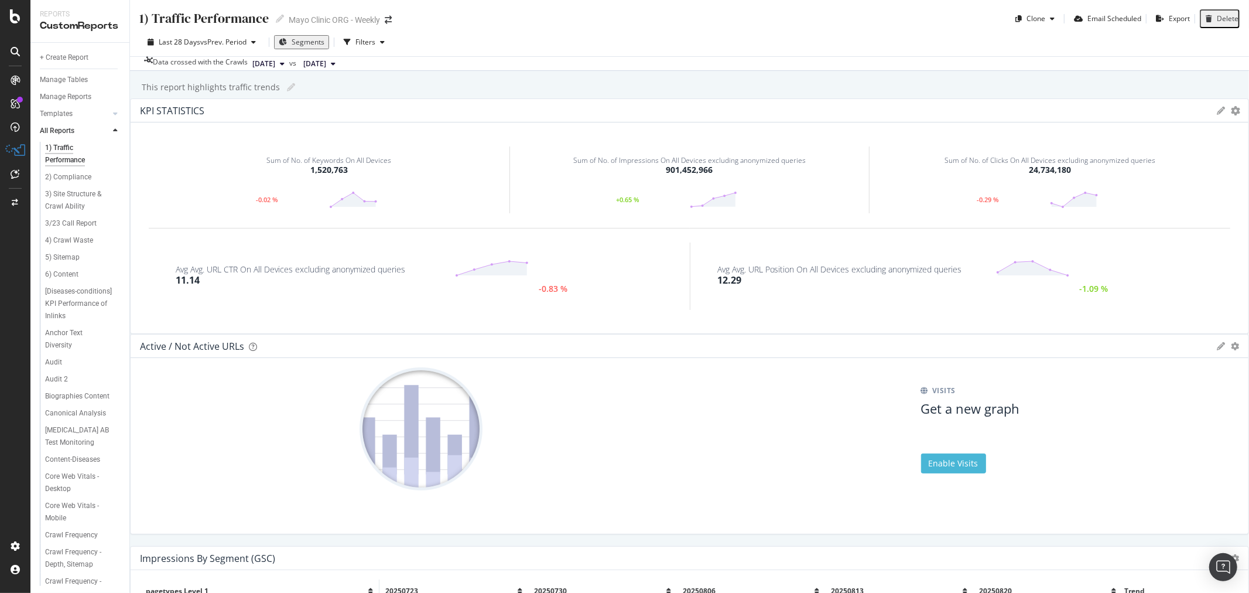
click at [1228, 592] on div "Your PDF export was successfully started, it will be downloaded automatically o…" at bounding box center [624, 598] width 1249 height 10
click at [5, 592] on icon "close toast" at bounding box center [2, 598] width 5 height 10
click at [73, 370] on div "MC4 ORG - JFM" at bounding box center [69, 363] width 49 height 12
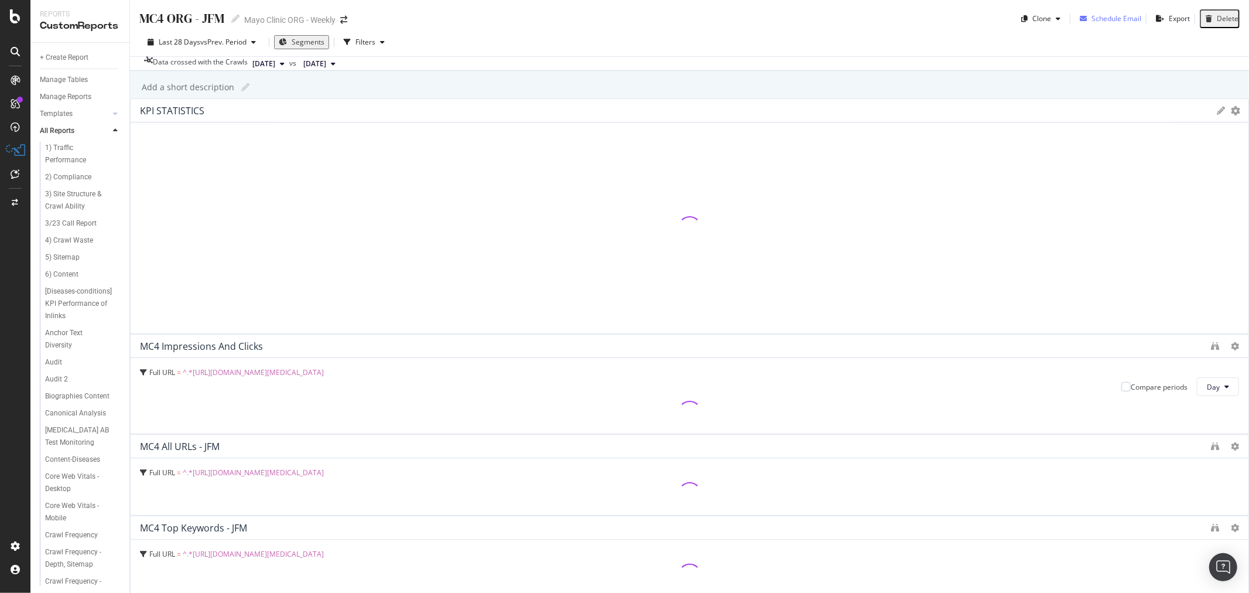
click at [1097, 21] on div "Schedule Email" at bounding box center [1117, 18] width 50 height 10
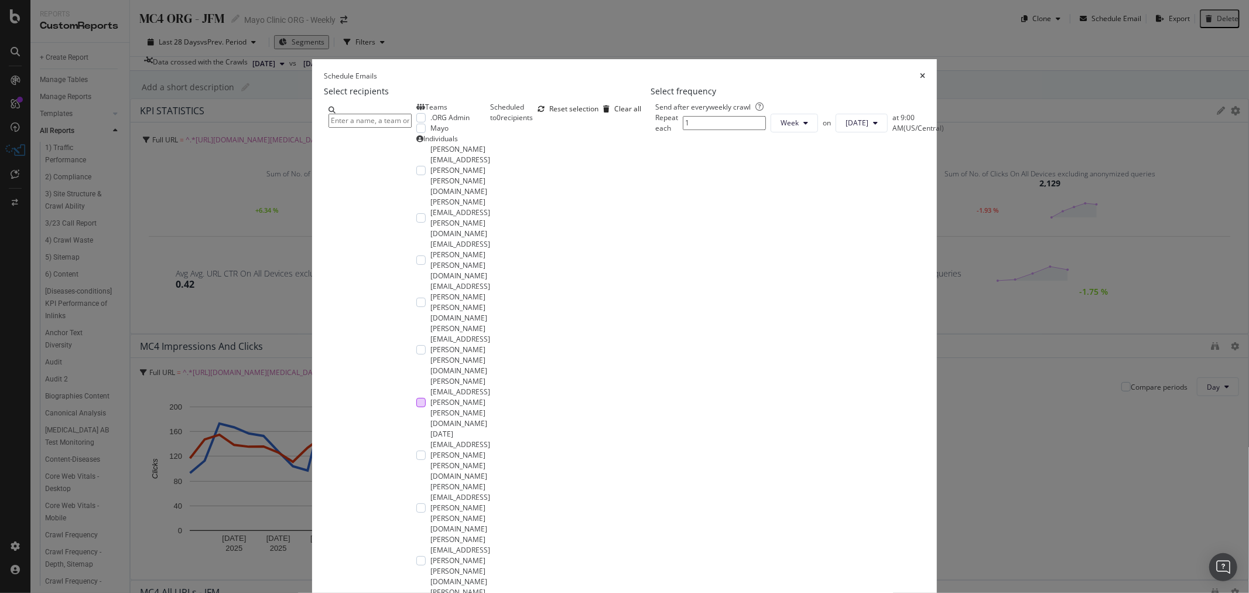
scroll to position [126, 0]
click at [920, 80] on icon "times" at bounding box center [922, 76] width 5 height 7
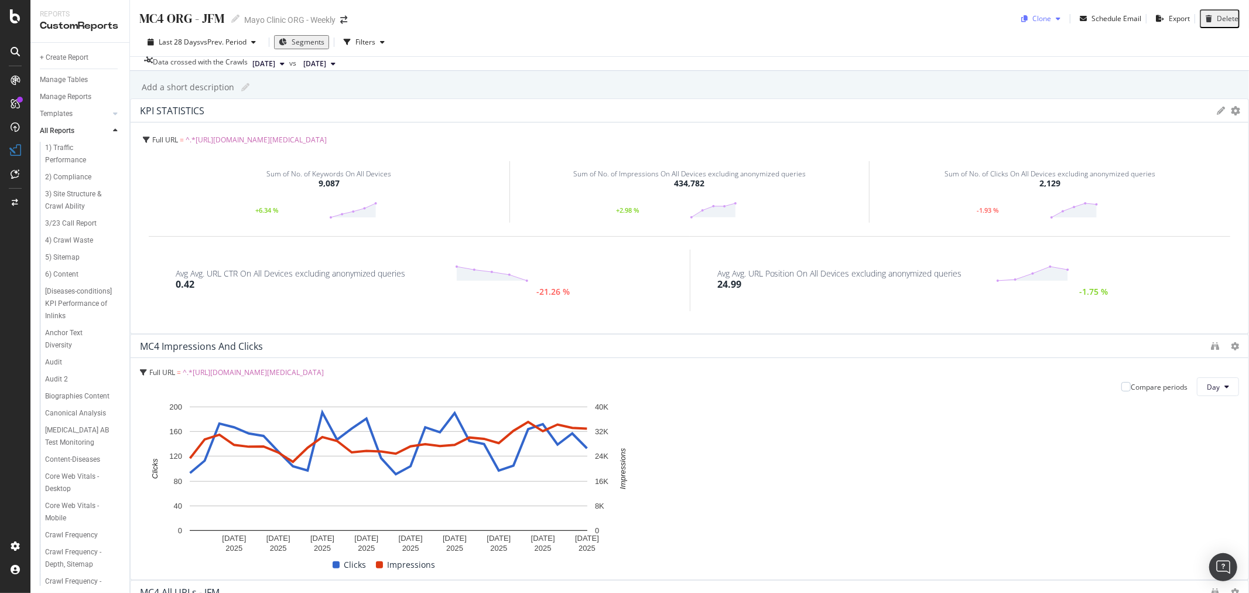
click at [1039, 18] on div "Clone" at bounding box center [1041, 18] width 19 height 10
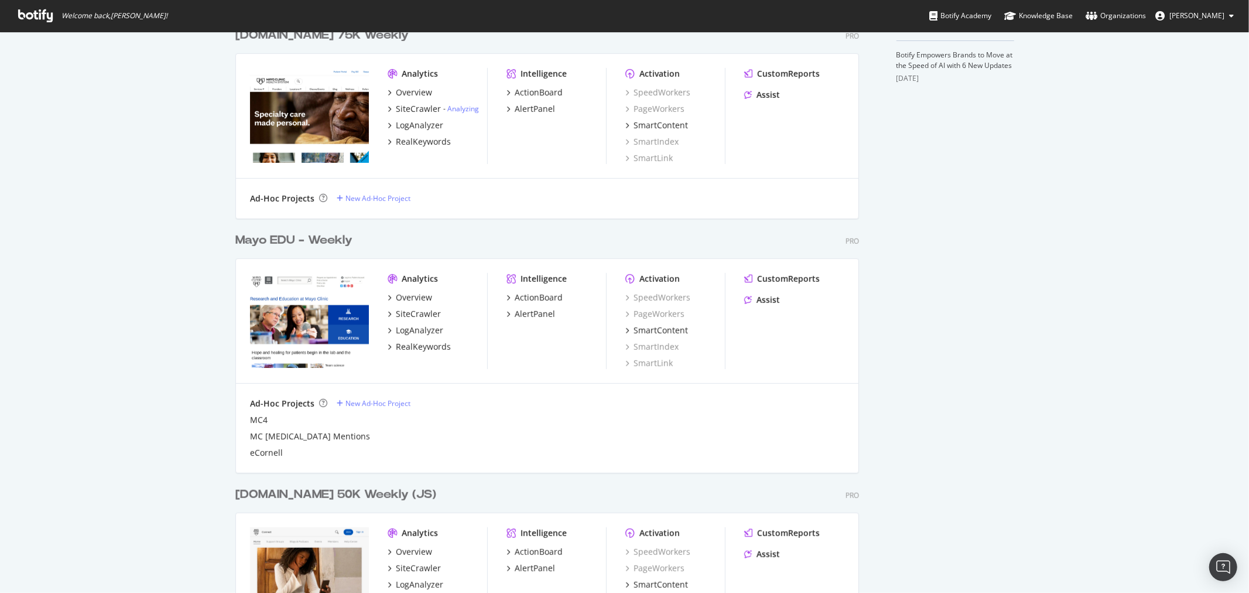
scroll to position [520, 0]
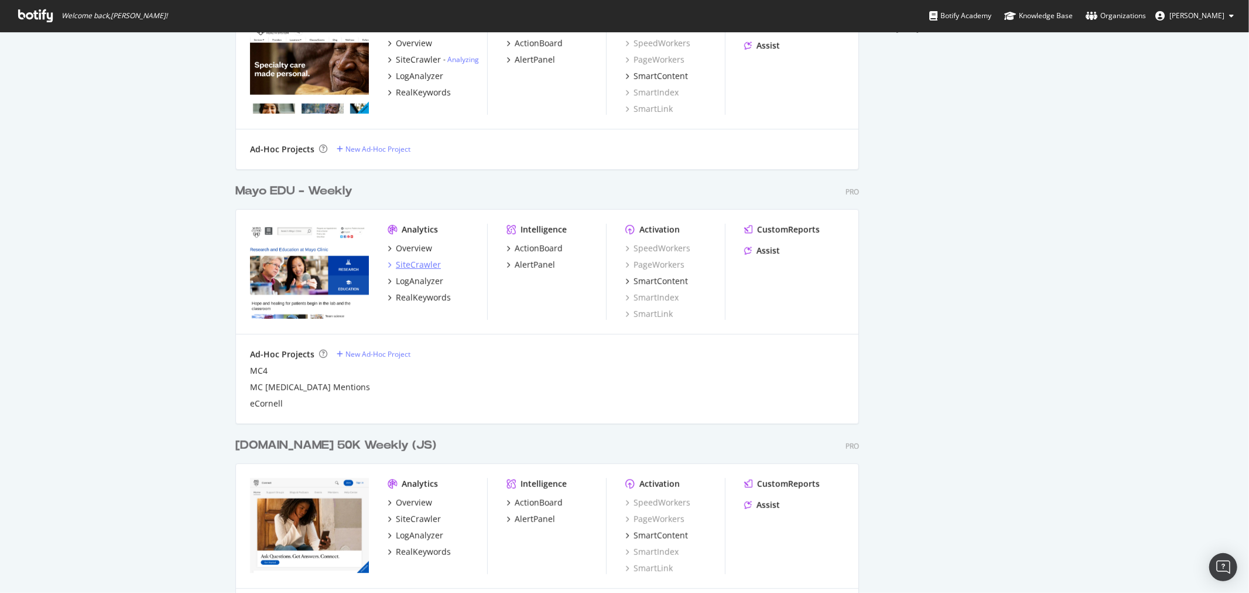
click at [411, 259] on div "SiteCrawler" at bounding box center [418, 265] width 45 height 12
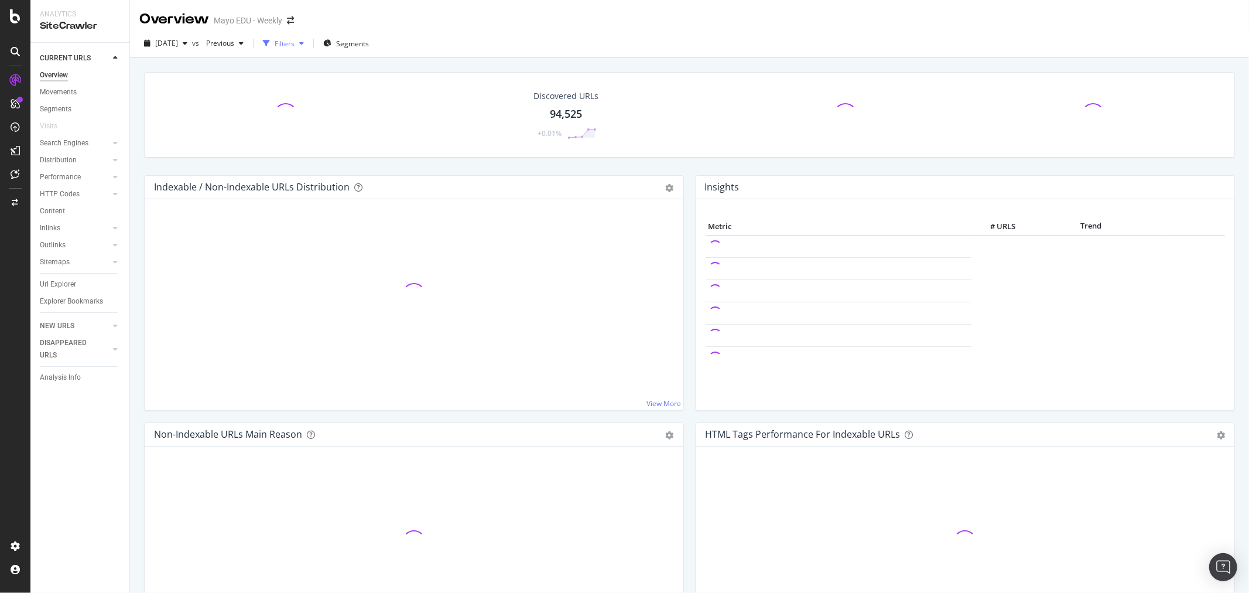
click at [309, 36] on div "Filters" at bounding box center [283, 44] width 50 height 18
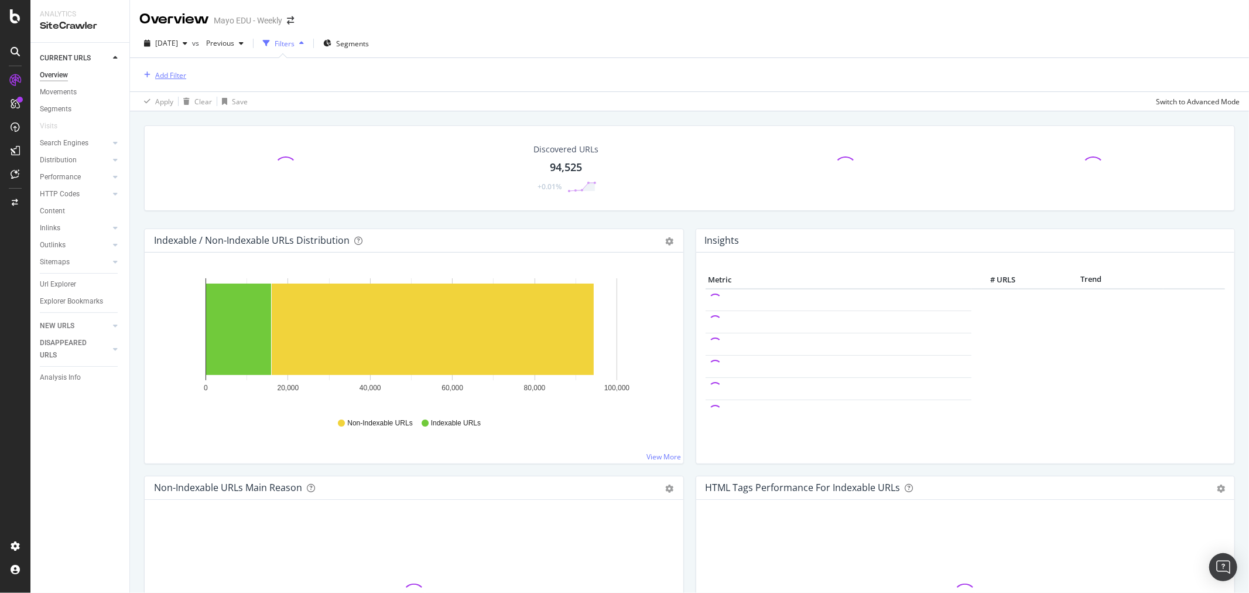
click at [166, 72] on div "Add Filter" at bounding box center [170, 75] width 31 height 10
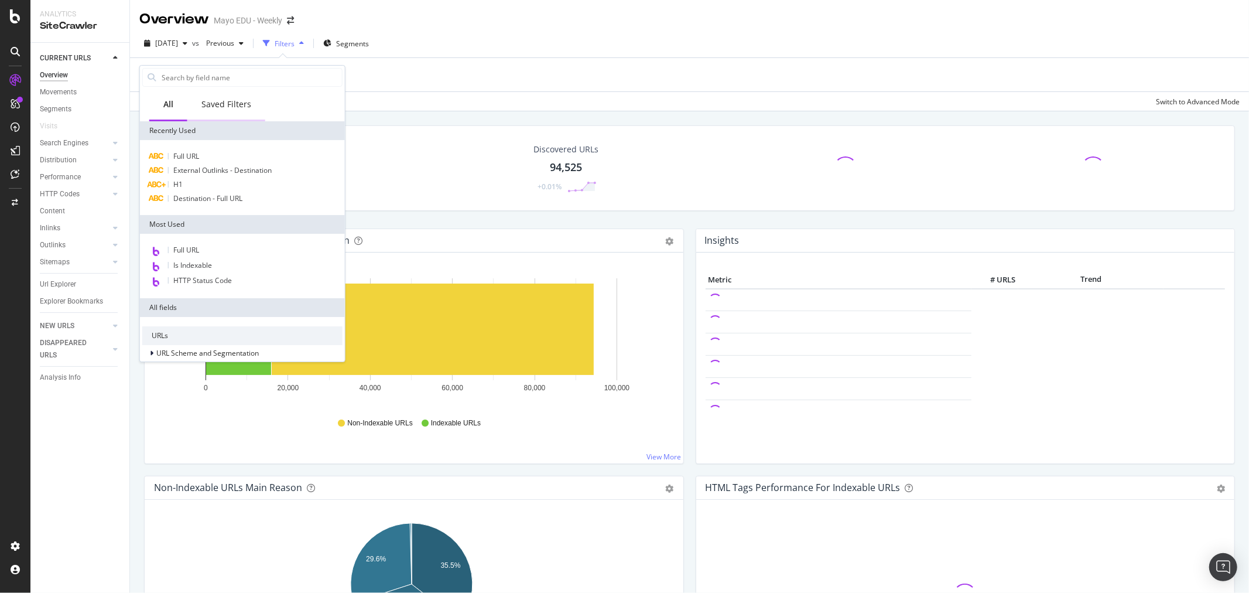
click at [229, 101] on div "Saved Filters" at bounding box center [226, 104] width 50 height 12
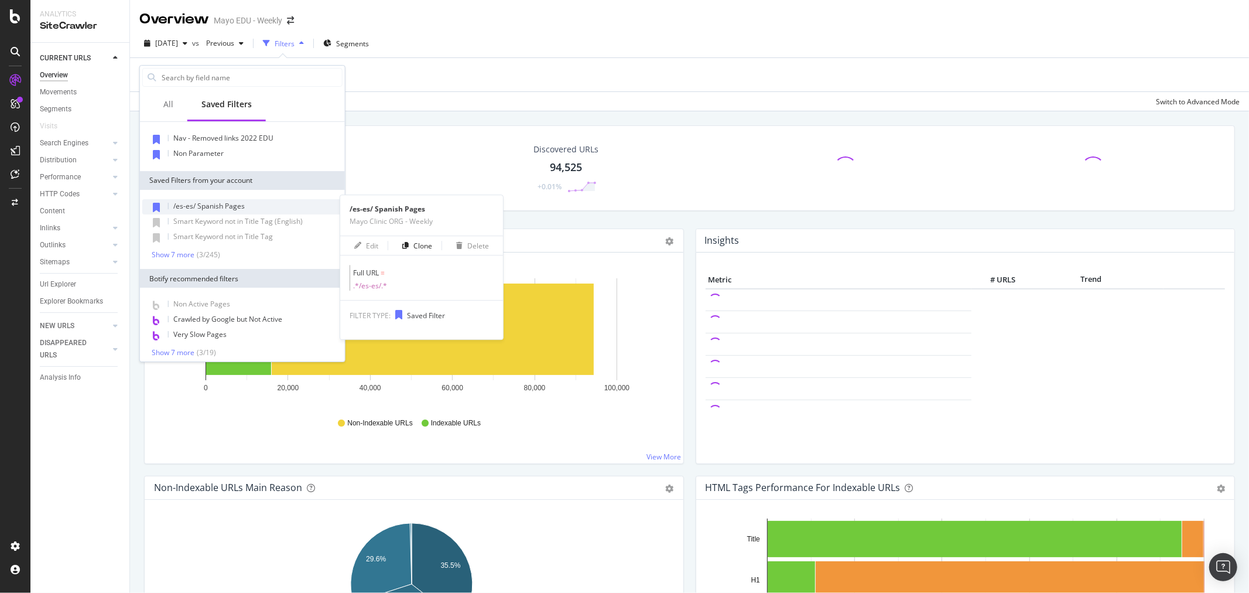
scroll to position [22, 0]
